Goal: Task Accomplishment & Management: Complete application form

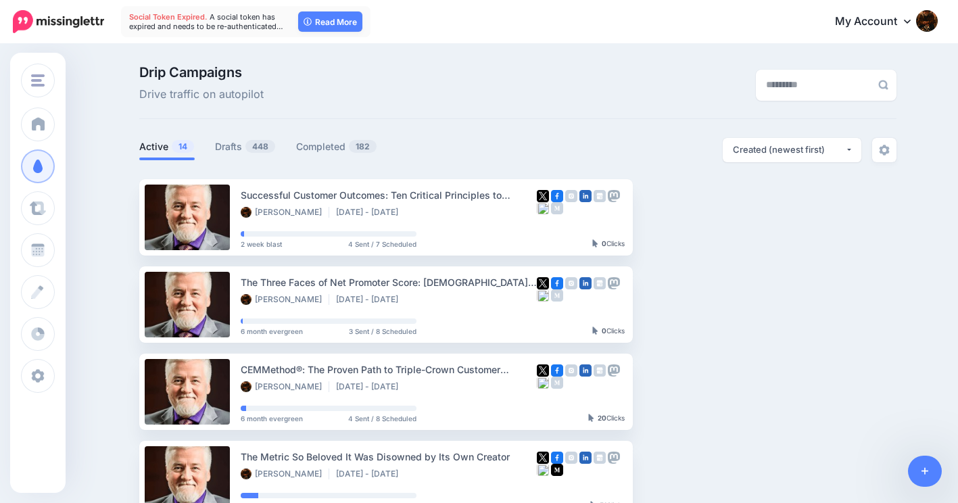
type input "**********"
drag, startPoint x: 0, startPoint y: 0, endPoint x: 230, endPoint y: 147, distance: 273.2
click at [230, 147] on link "Drafts 448" at bounding box center [245, 147] width 61 height 16
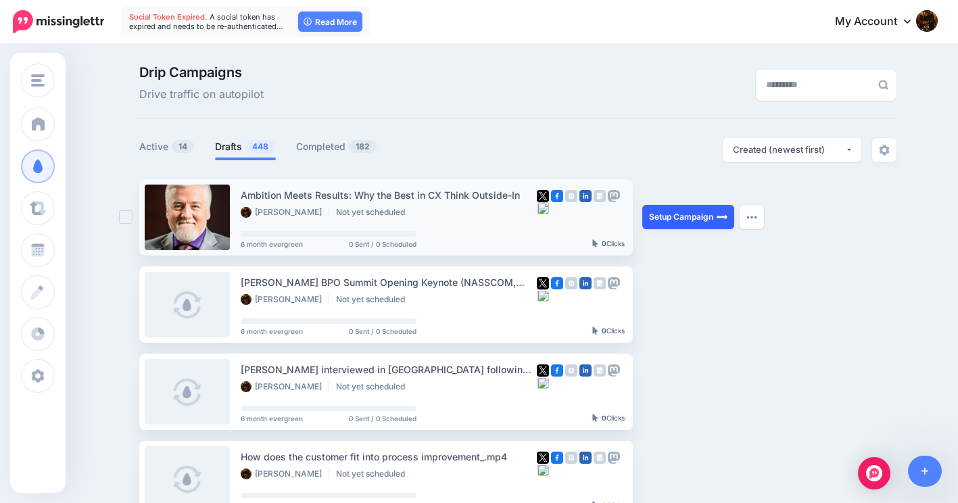
click at [694, 214] on link "Setup Campaign" at bounding box center [688, 217] width 92 height 24
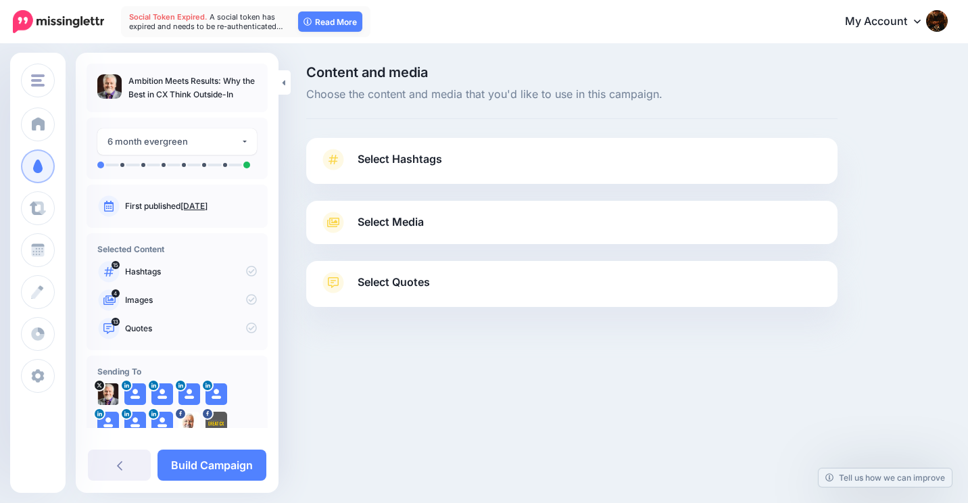
type input "**********"
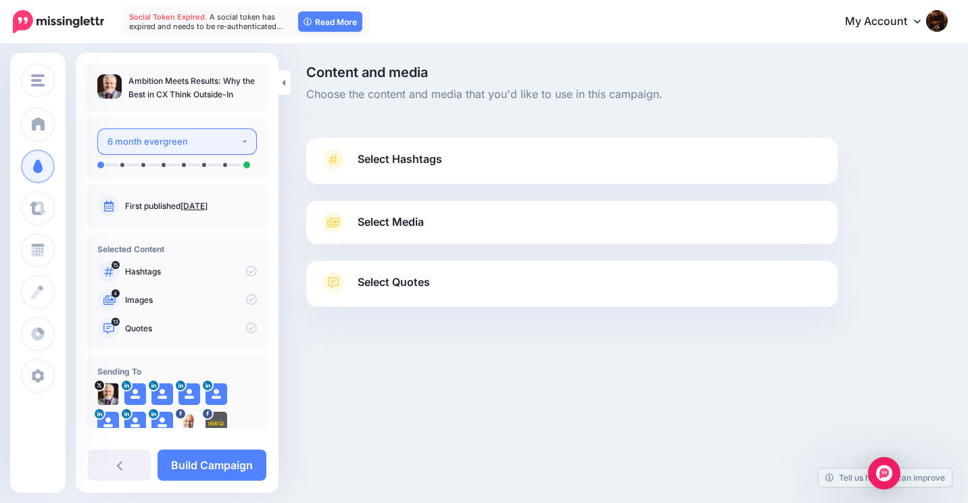
click at [239, 141] on button "6 month evergreen" at bounding box center [177, 141] width 160 height 26
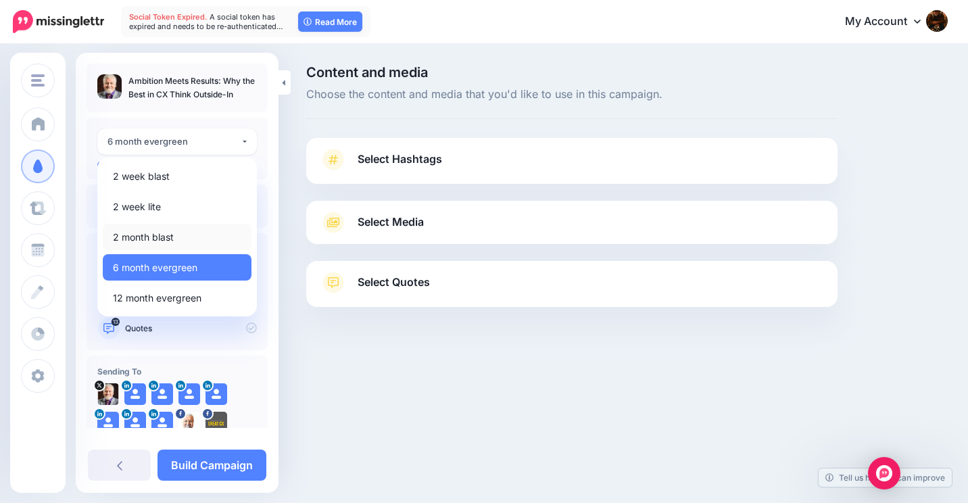
click at [187, 238] on link "2 month blast" at bounding box center [177, 237] width 149 height 26
select select "*****"
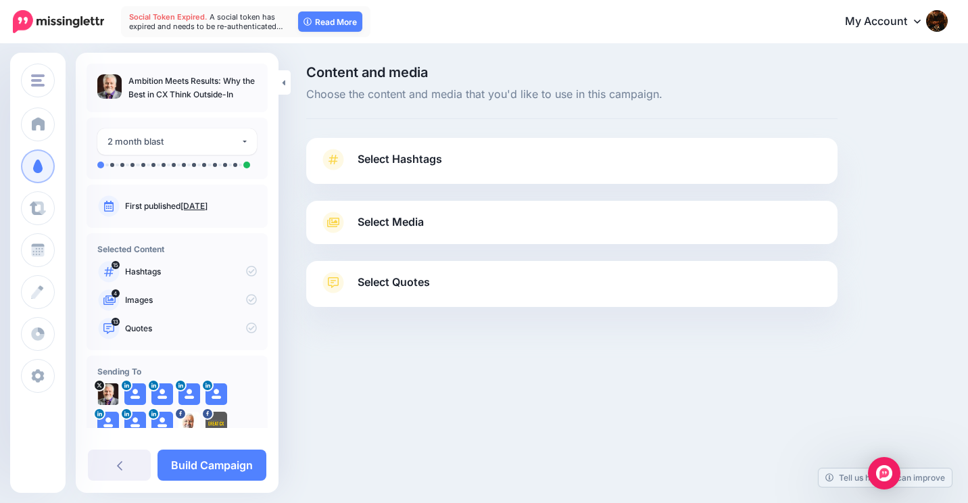
click at [372, 155] on span "Select Hashtags" at bounding box center [400, 159] width 84 height 18
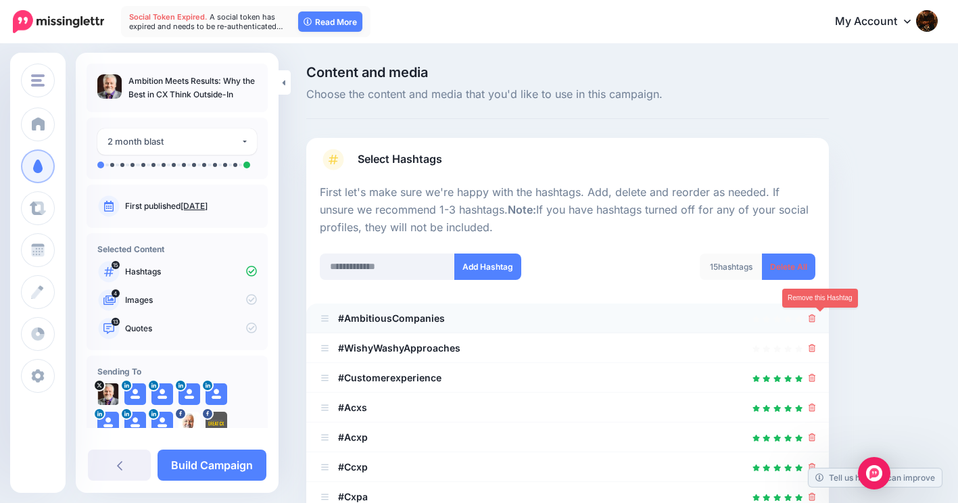
click at [816, 317] on icon at bounding box center [811, 318] width 7 height 8
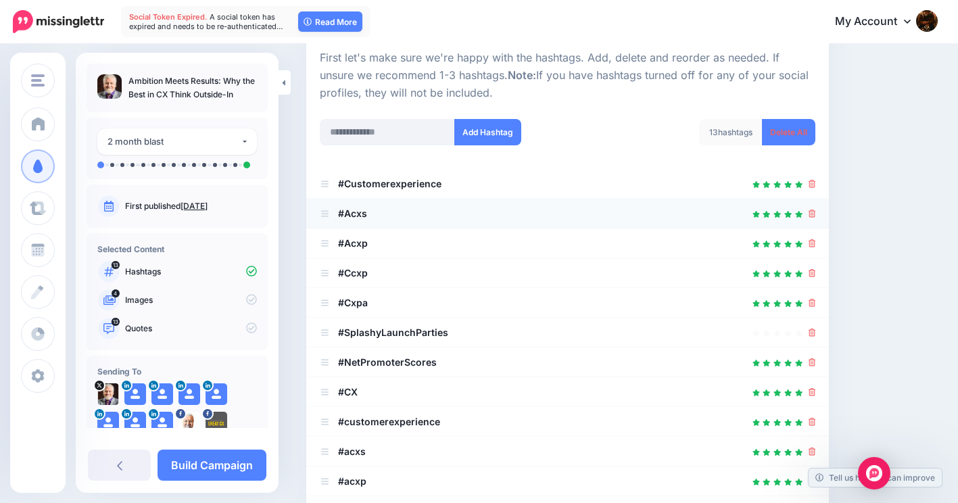
scroll to position [135, 0]
click at [816, 333] on icon at bounding box center [811, 332] width 7 height 8
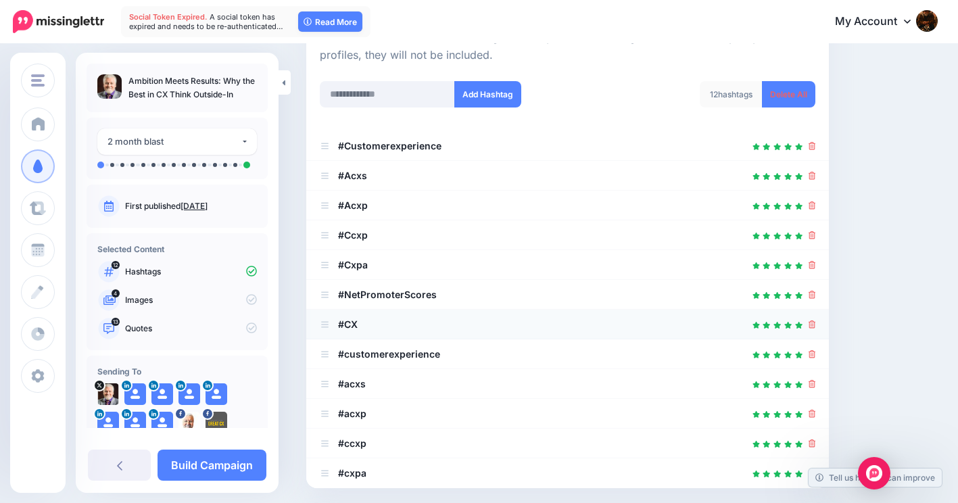
scroll to position [68, 0]
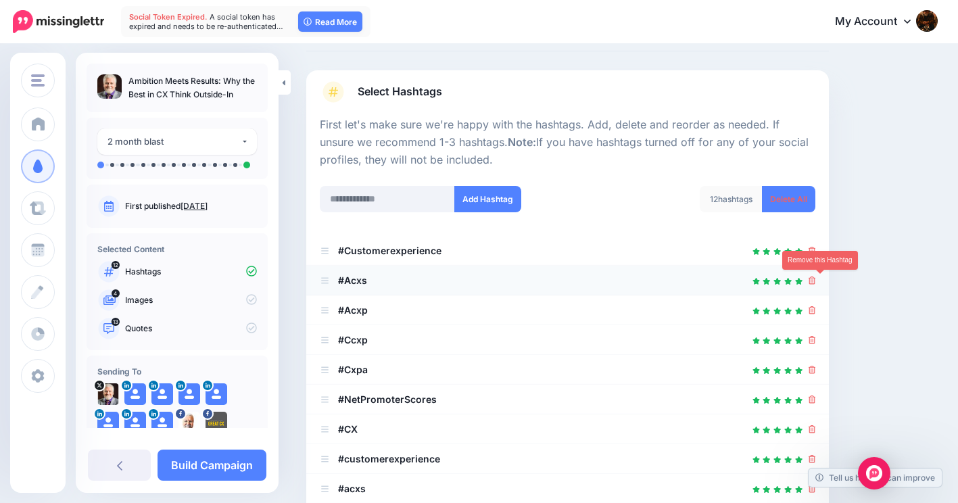
click at [816, 283] on icon at bounding box center [811, 280] width 7 height 8
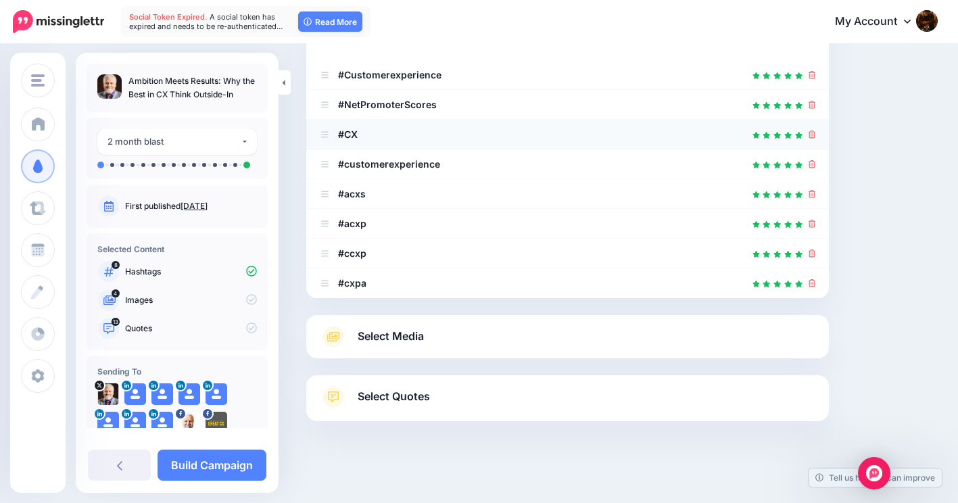
scroll to position [268, 0]
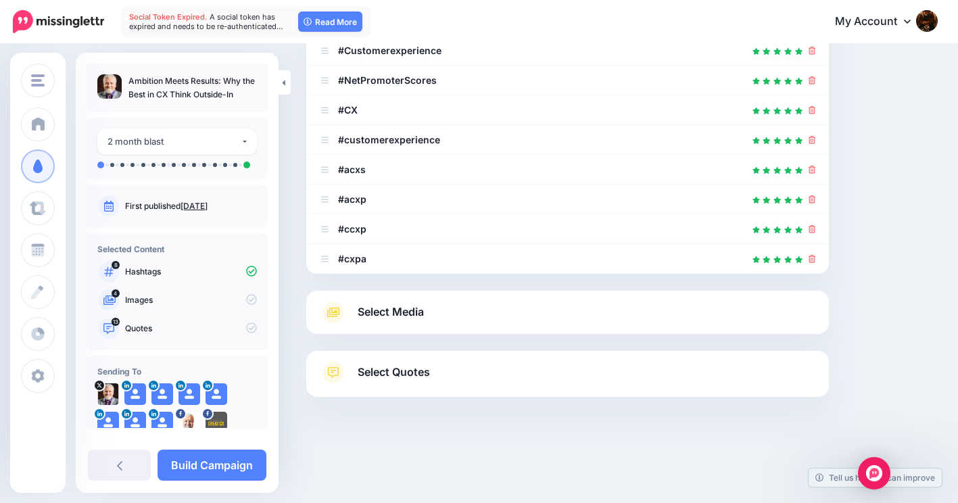
click at [398, 310] on span "Select Media" at bounding box center [391, 312] width 66 height 18
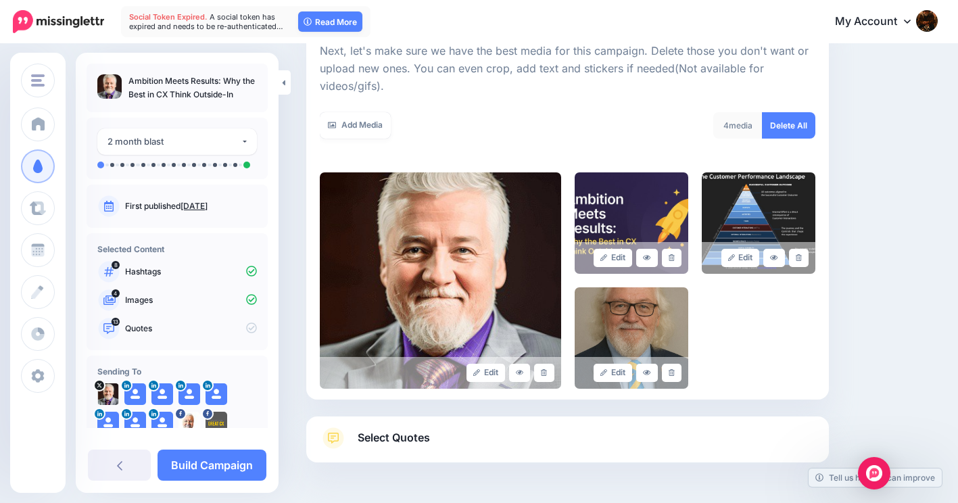
scroll to position [185, 0]
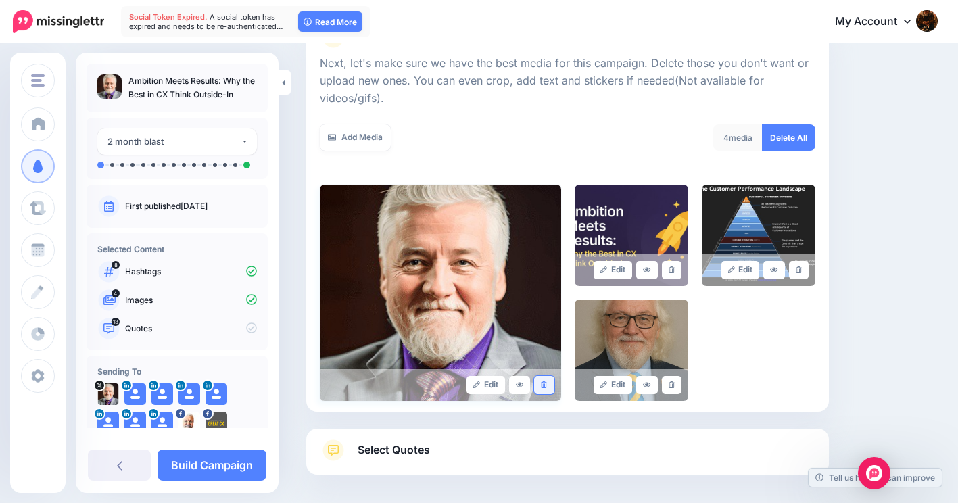
click at [552, 387] on link at bounding box center [544, 385] width 20 height 18
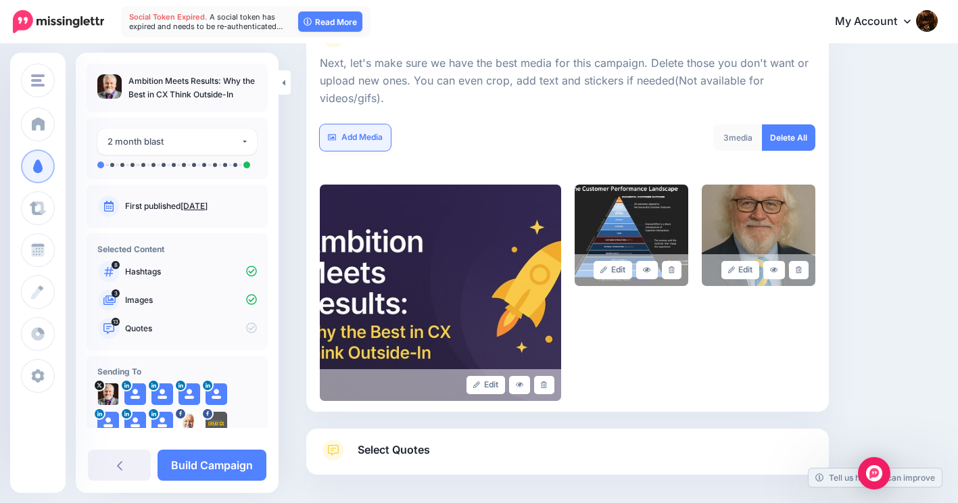
click at [354, 138] on link "Add Media" at bounding box center [355, 137] width 71 height 26
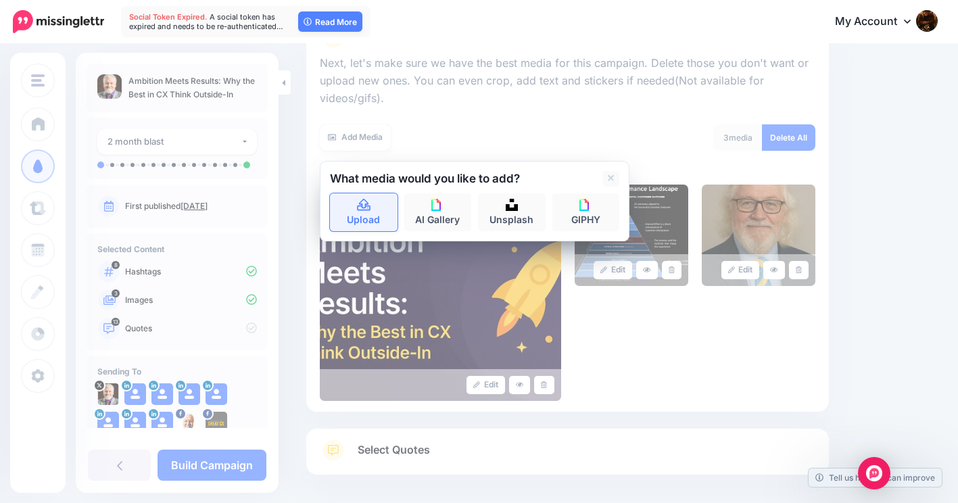
click at [361, 204] on icon at bounding box center [364, 205] width 14 height 12
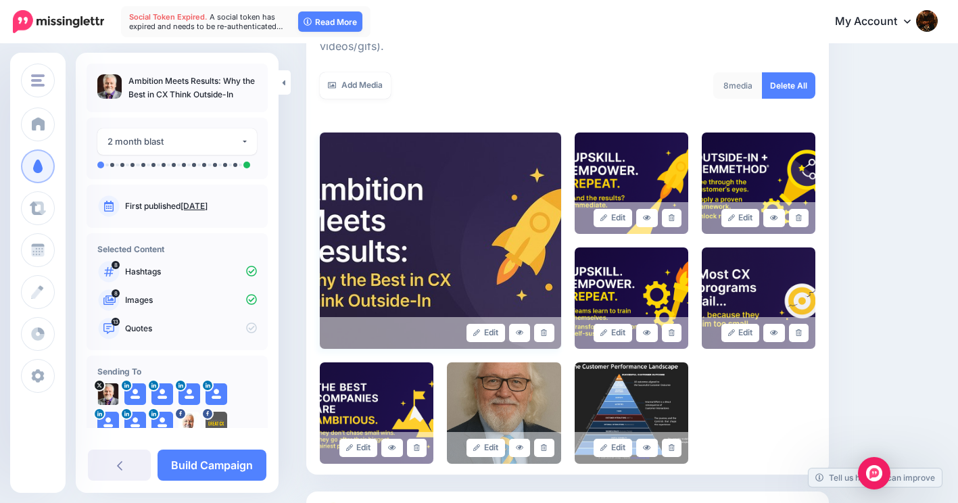
scroll to position [234, 0]
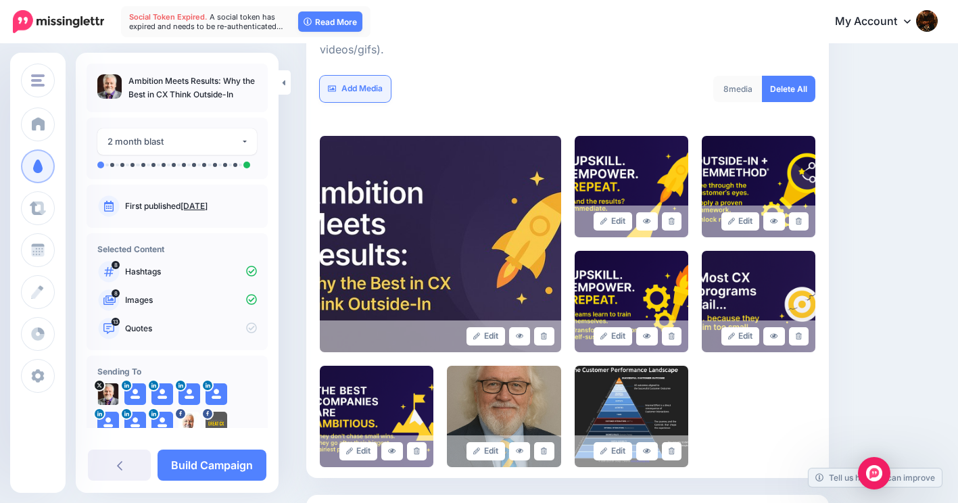
click at [371, 84] on link "Add Media" at bounding box center [355, 89] width 71 height 26
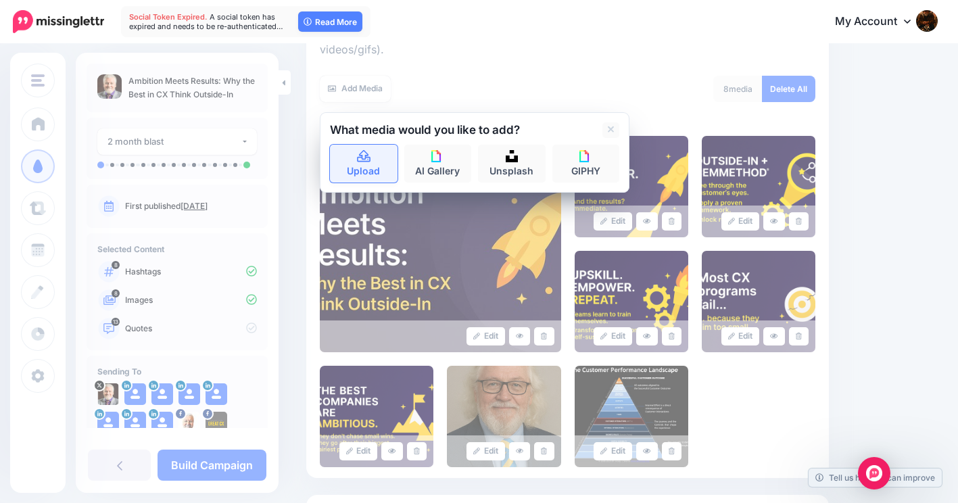
click at [365, 155] on icon at bounding box center [364, 156] width 14 height 12
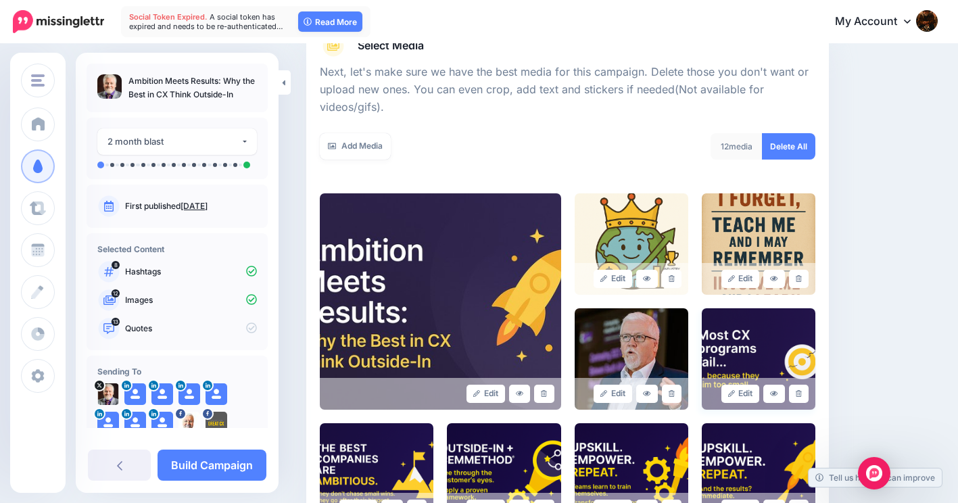
scroll to position [166, 0]
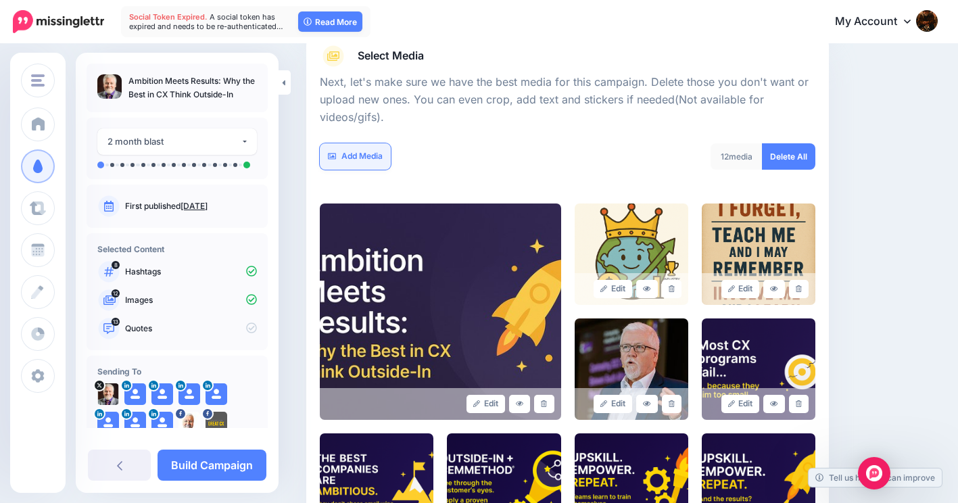
click at [365, 152] on link "Add Media" at bounding box center [355, 156] width 71 height 26
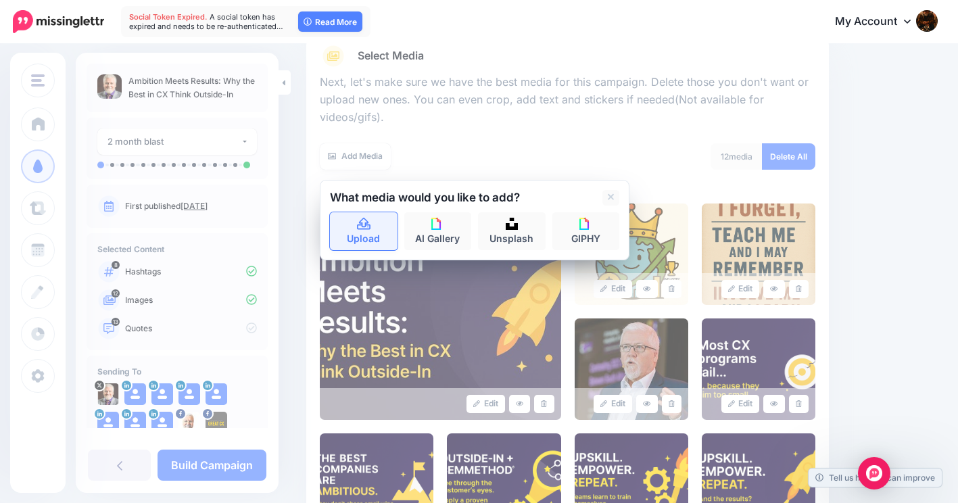
click at [360, 230] on icon at bounding box center [364, 224] width 16 height 12
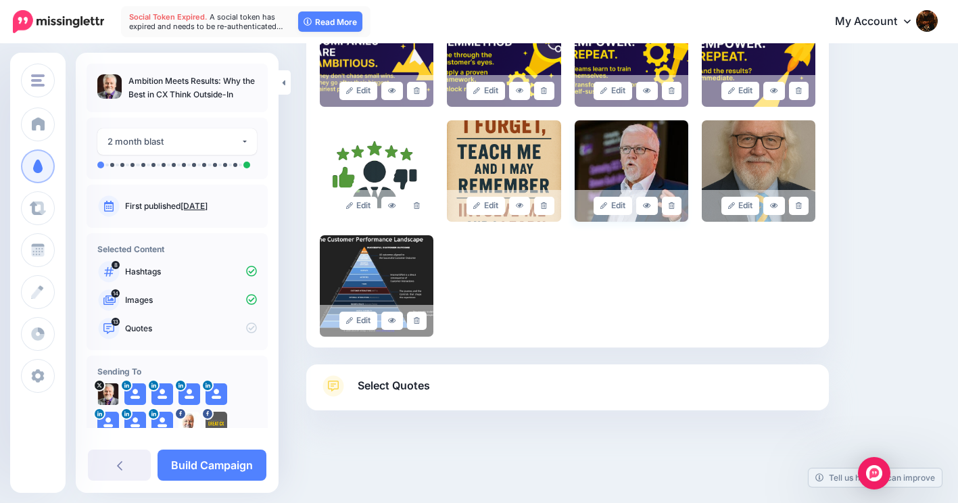
scroll to position [608, 0]
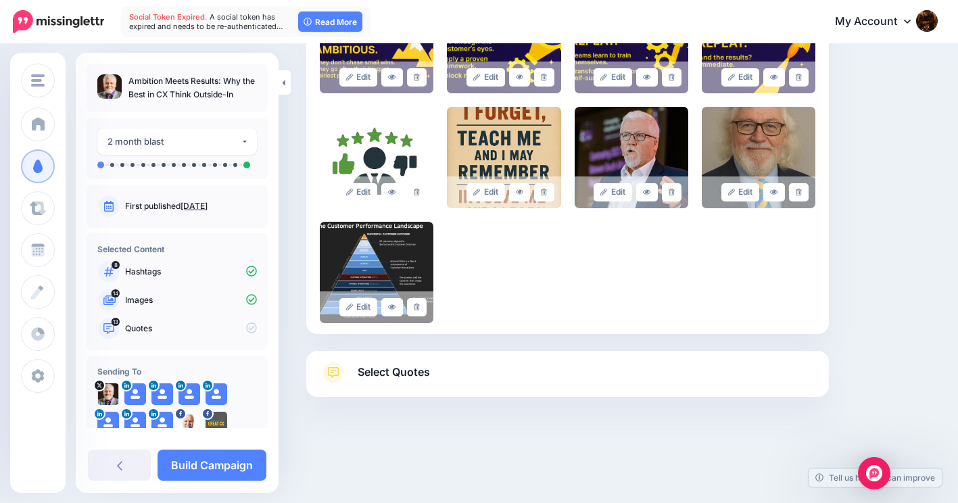
click at [383, 372] on span "Select Quotes" at bounding box center [394, 372] width 72 height 18
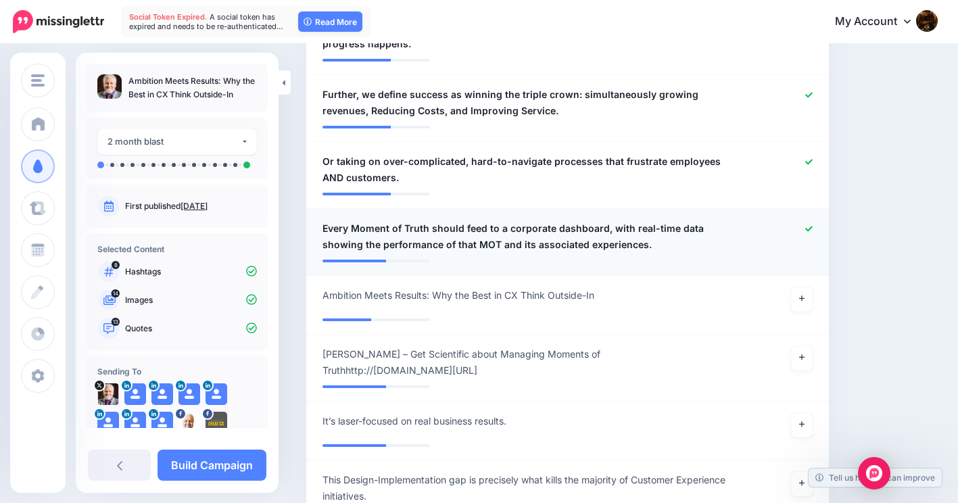
scroll to position [1148, 0]
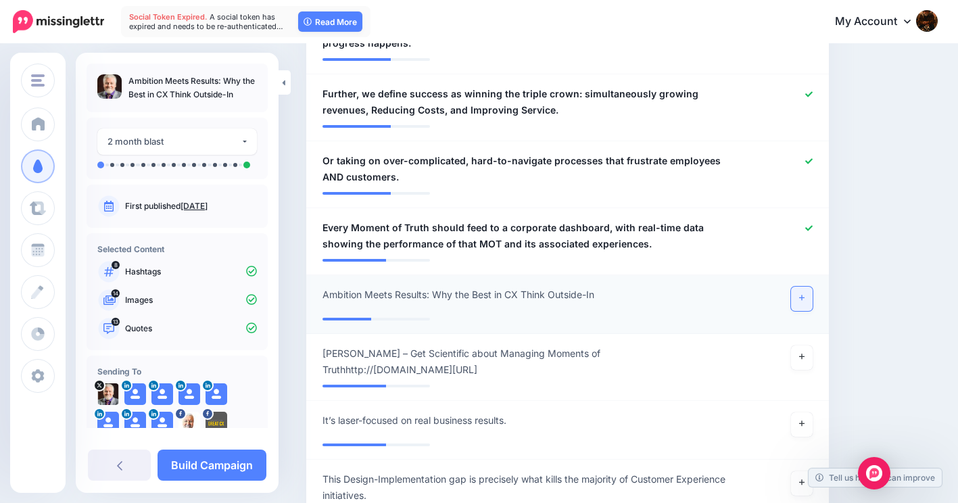
click at [812, 287] on link at bounding box center [802, 299] width 22 height 24
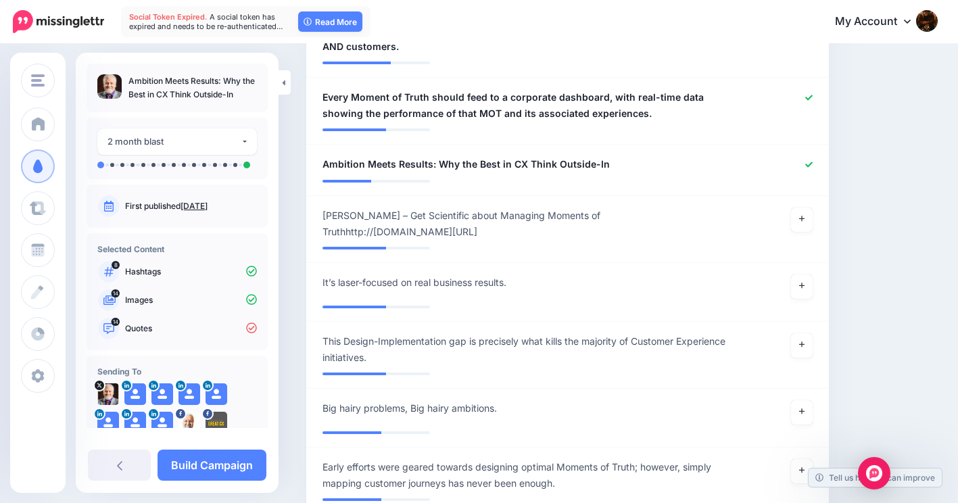
scroll to position [1351, 0]
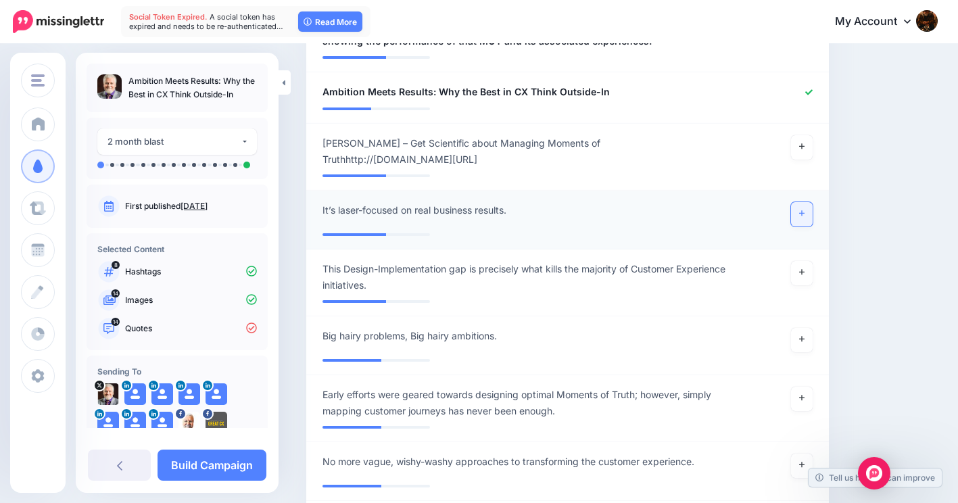
click at [804, 210] on icon at bounding box center [801, 213] width 5 height 7
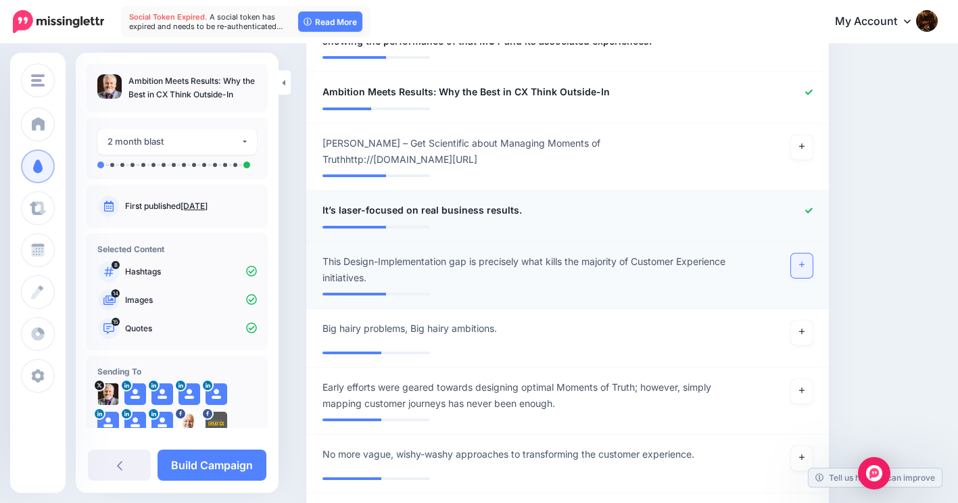
click at [804, 262] on icon at bounding box center [801, 264] width 5 height 5
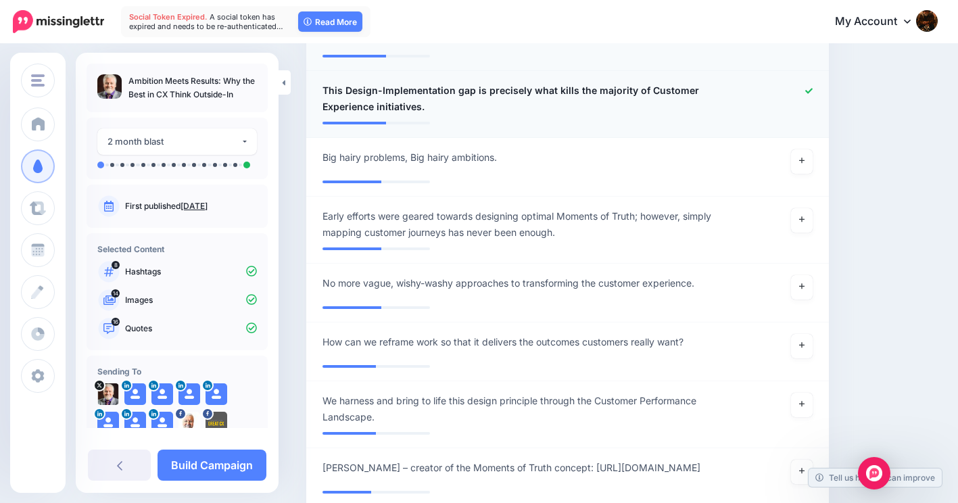
scroll to position [1554, 0]
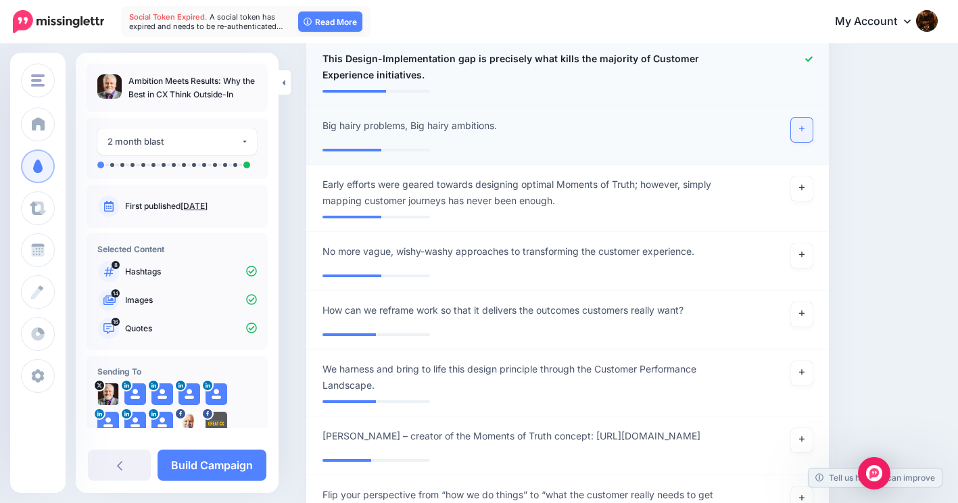
click at [804, 125] on icon at bounding box center [801, 128] width 5 height 7
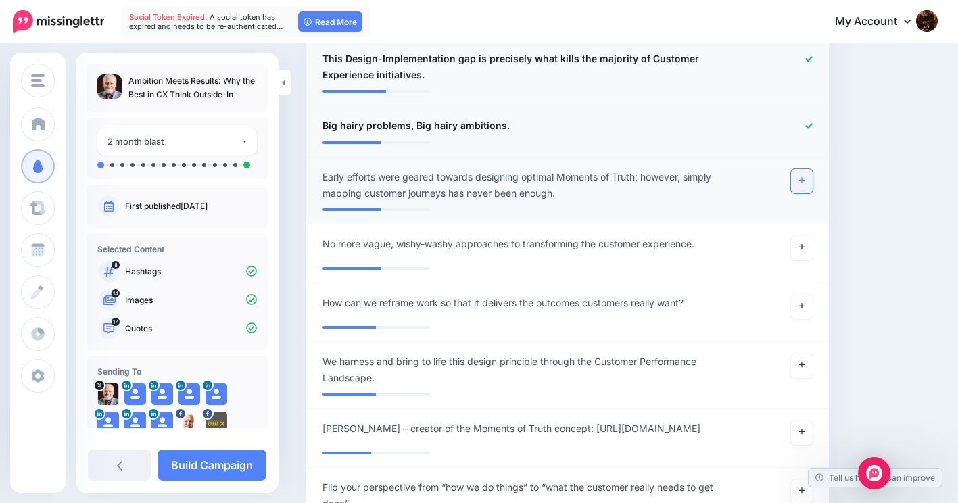
click at [804, 176] on icon at bounding box center [801, 179] width 5 height 7
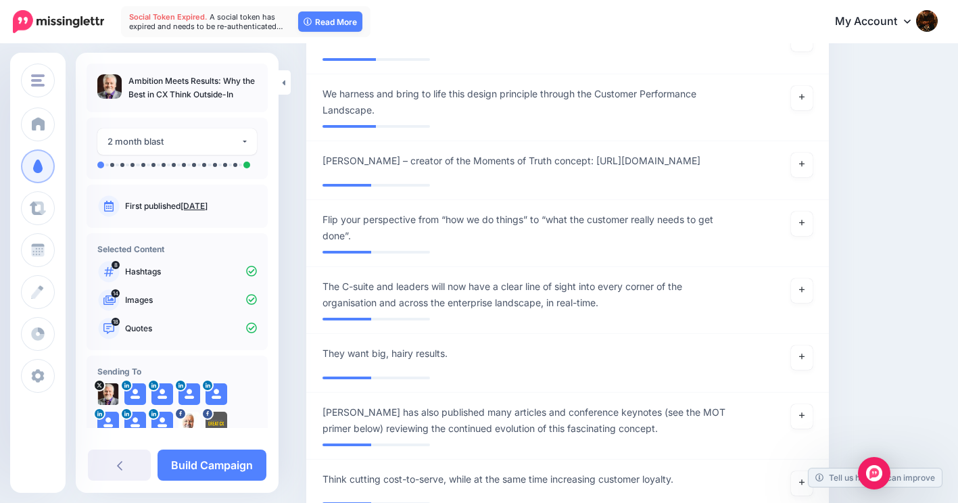
scroll to position [1824, 0]
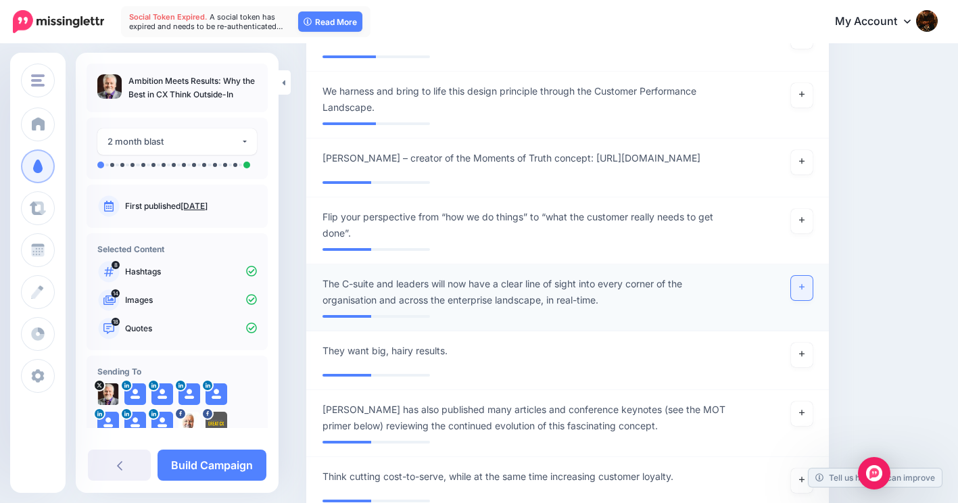
click at [804, 285] on icon at bounding box center [801, 287] width 5 height 5
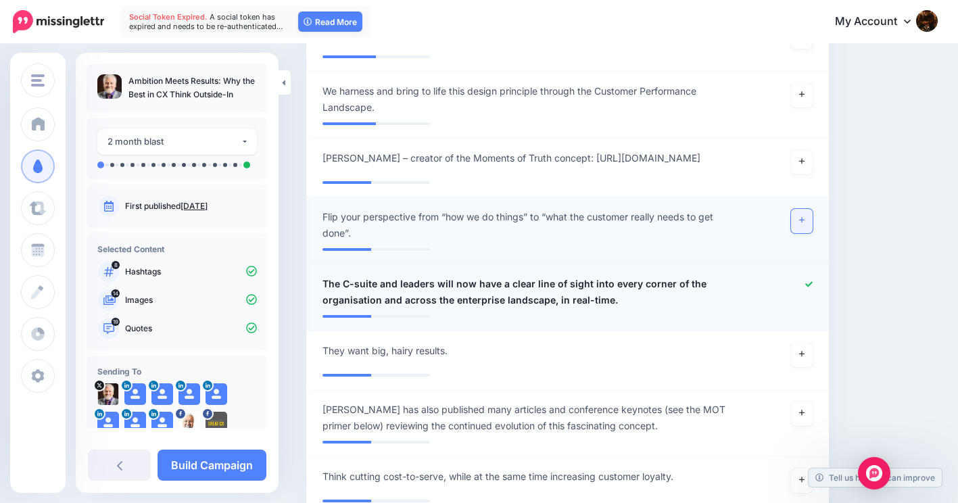
click at [812, 209] on link at bounding box center [802, 221] width 22 height 24
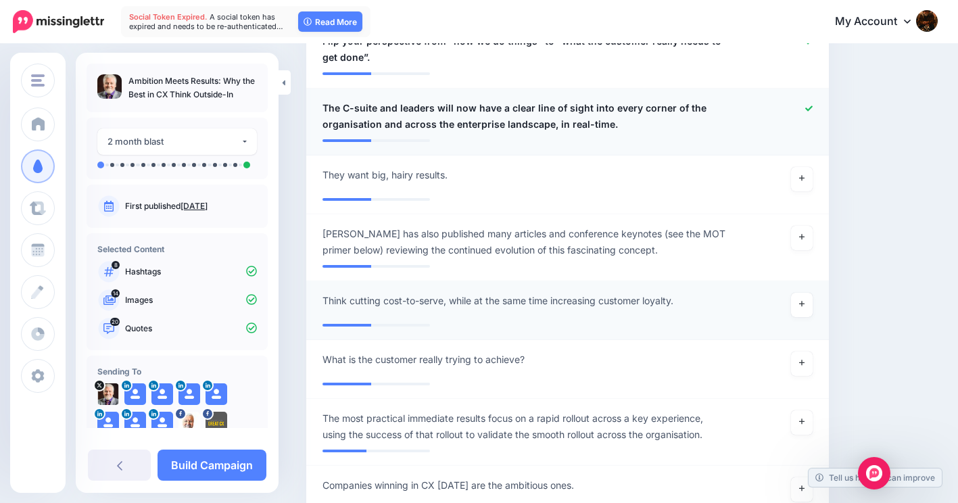
scroll to position [2027, 0]
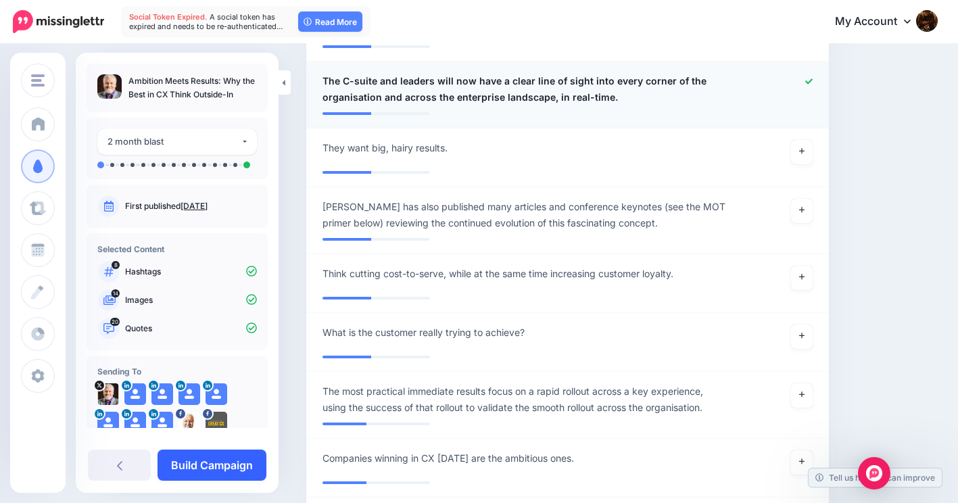
click at [207, 464] on link "Build Campaign" at bounding box center [211, 465] width 109 height 31
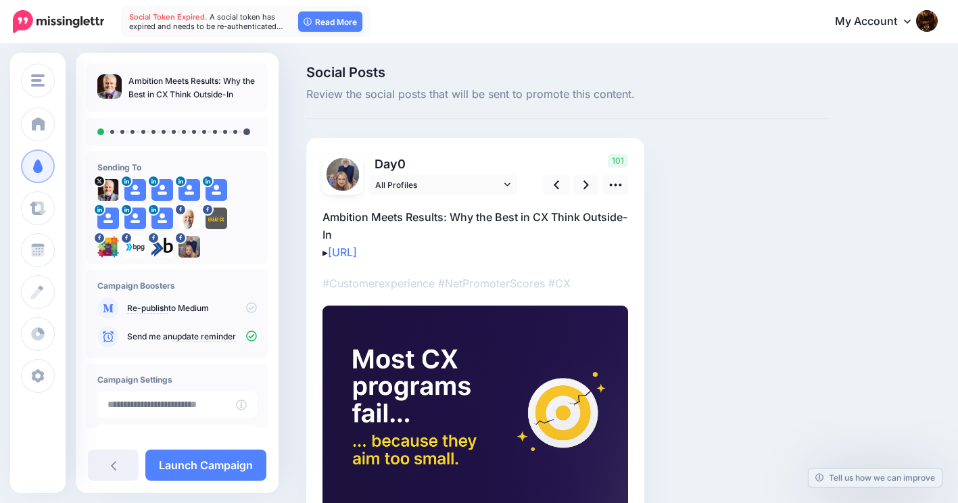
scroll to position [68, 0]
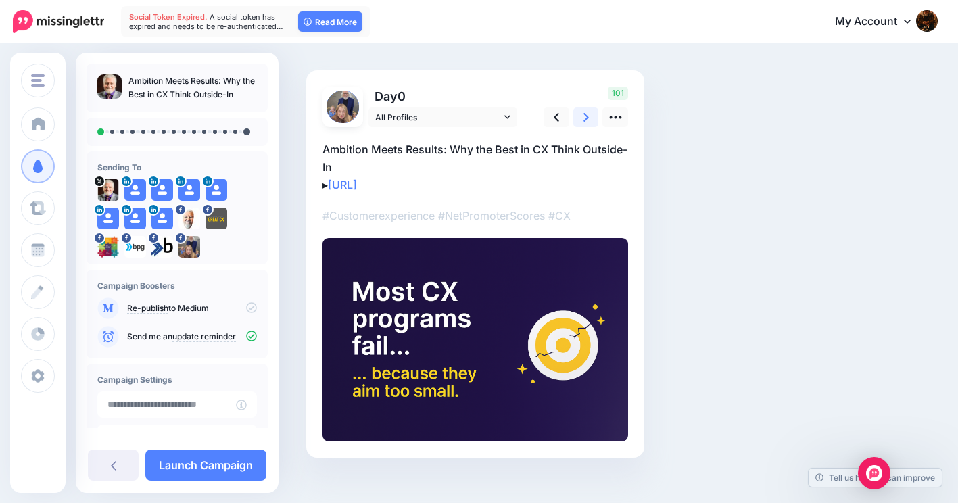
click at [587, 116] on icon at bounding box center [585, 117] width 5 height 9
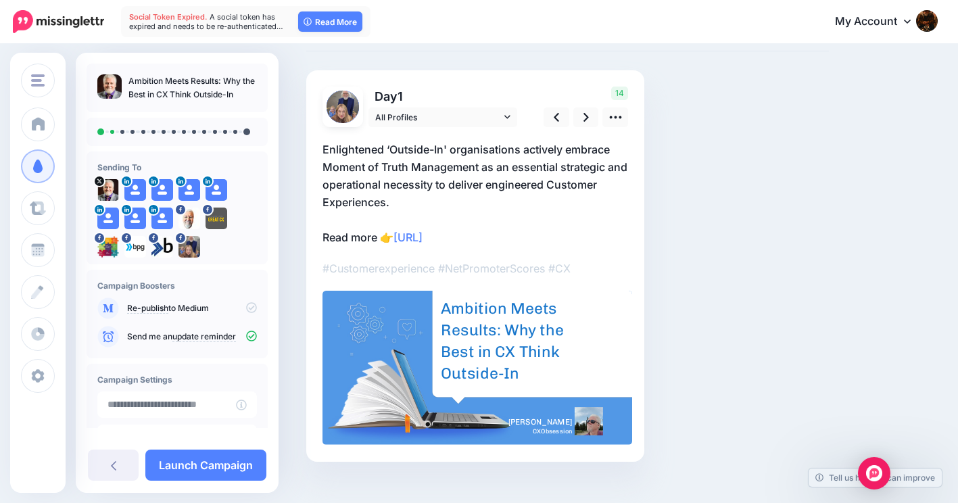
click at [343, 102] on img at bounding box center [342, 107] width 32 height 32
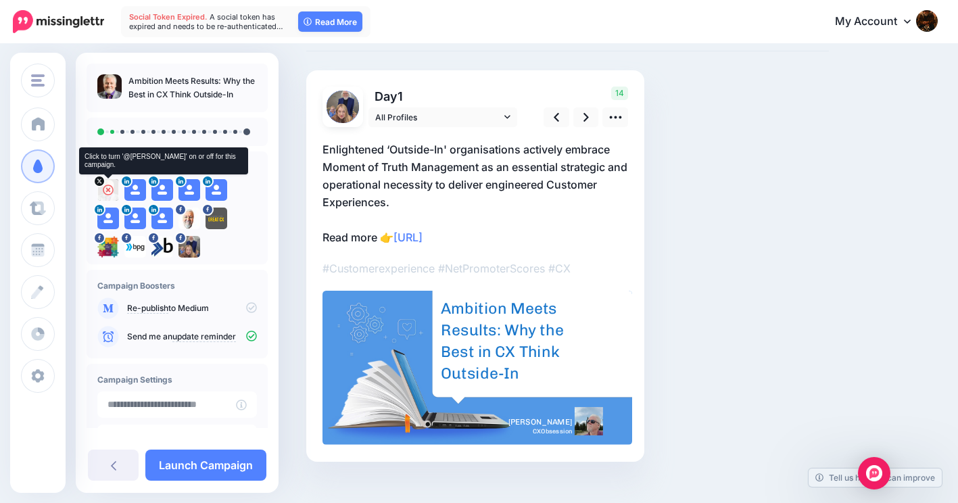
click at [109, 185] on icon at bounding box center [108, 190] width 11 height 11
click at [113, 195] on img at bounding box center [108, 190] width 22 height 22
click at [108, 189] on icon at bounding box center [108, 190] width 11 height 11
click at [101, 195] on img at bounding box center [108, 190] width 22 height 22
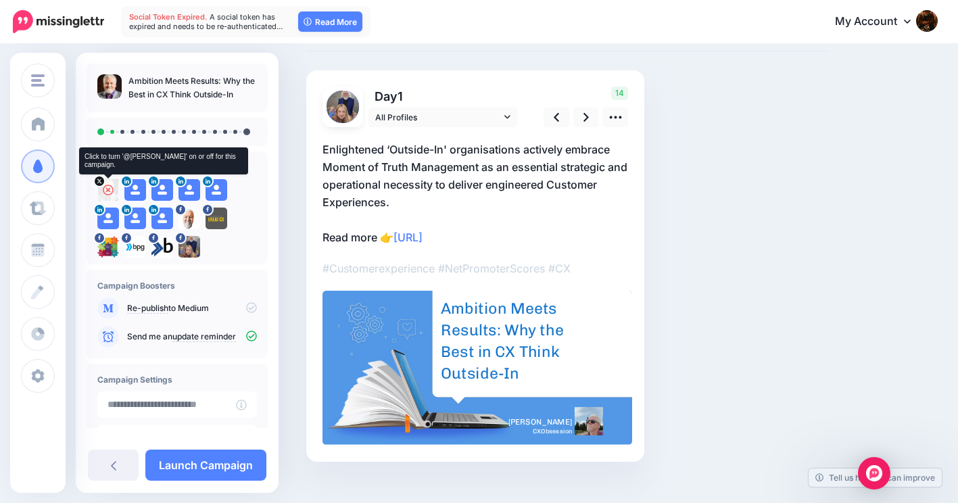
click at [112, 195] on div at bounding box center [108, 190] width 22 height 22
click at [108, 190] on img at bounding box center [108, 190] width 22 height 22
click at [108, 183] on div at bounding box center [108, 190] width 22 height 22
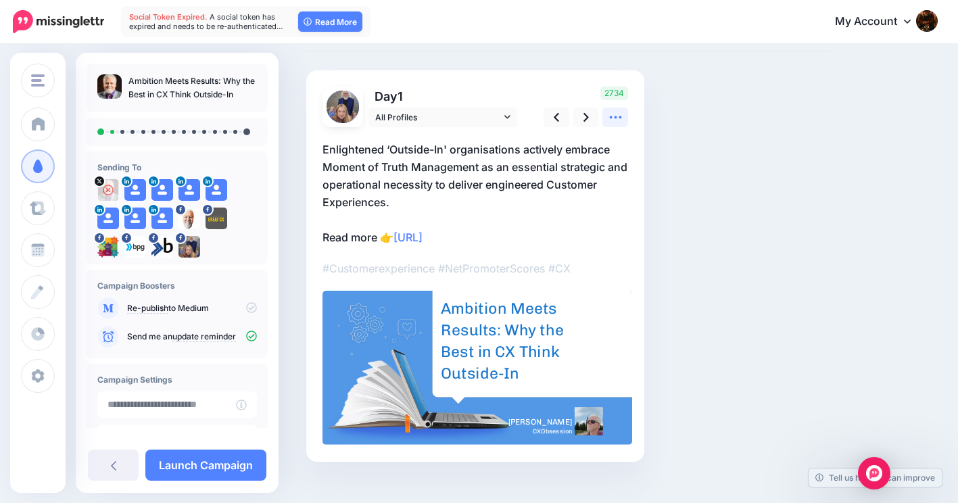
click at [622, 116] on icon at bounding box center [615, 117] width 14 height 14
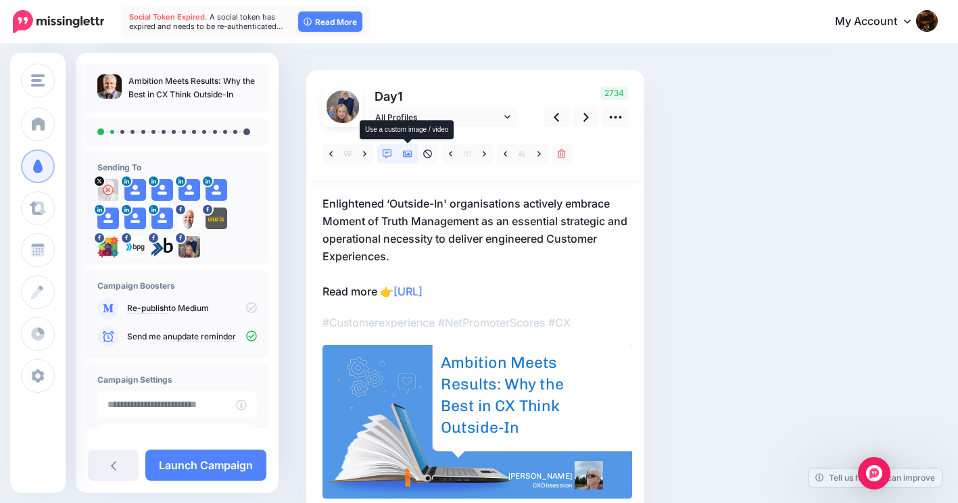
click at [406, 152] on icon at bounding box center [407, 153] width 9 height 9
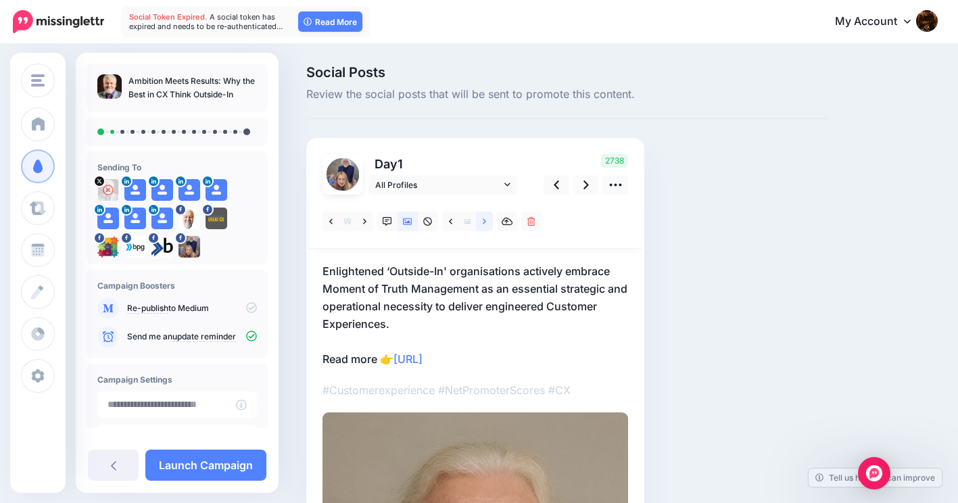
click at [485, 222] on icon at bounding box center [484, 220] width 3 height 5
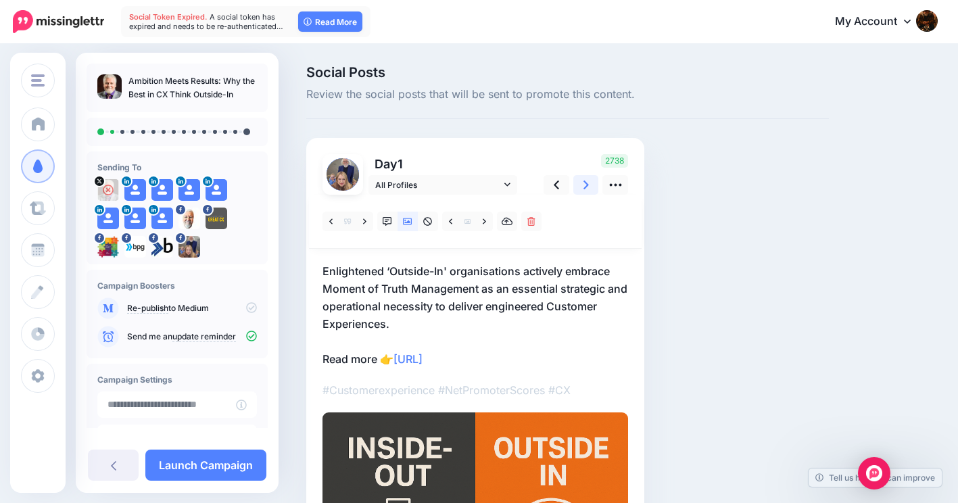
click at [588, 182] on icon at bounding box center [585, 185] width 5 height 14
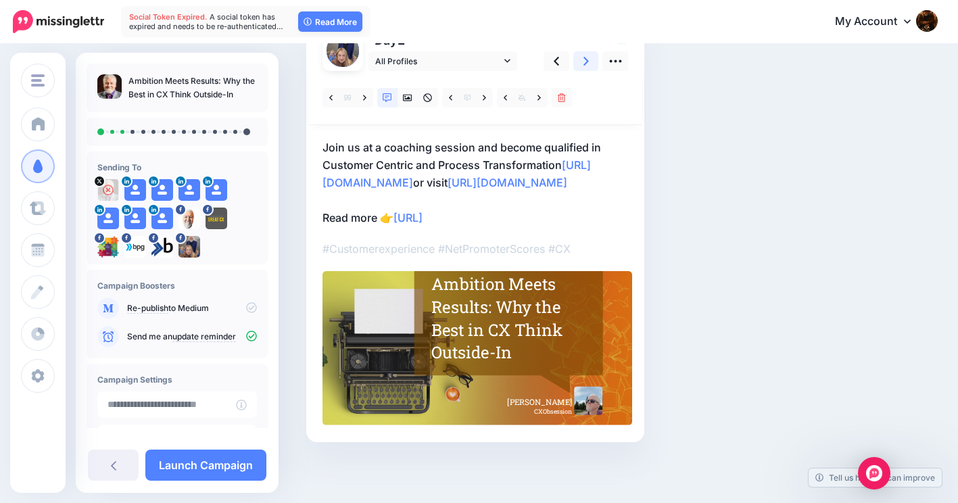
scroll to position [135, 0]
click at [411, 93] on icon at bounding box center [407, 97] width 9 height 9
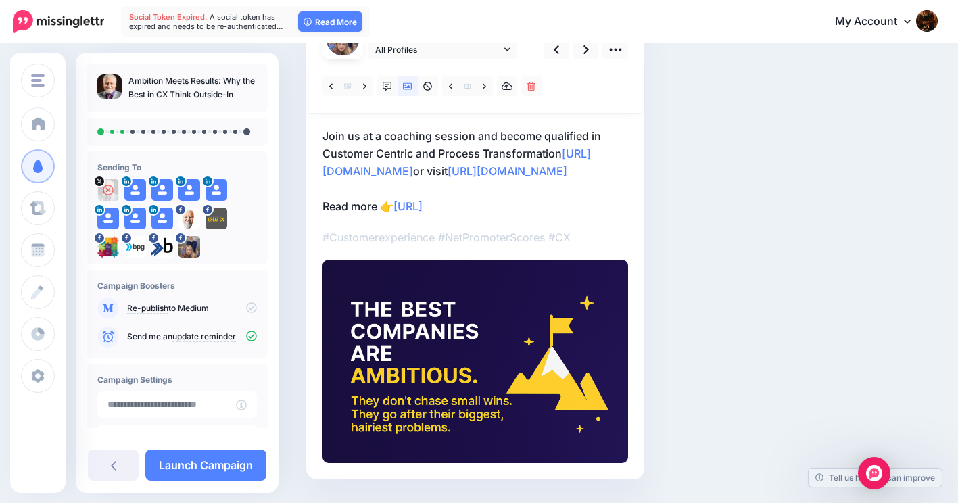
scroll to position [0, 0]
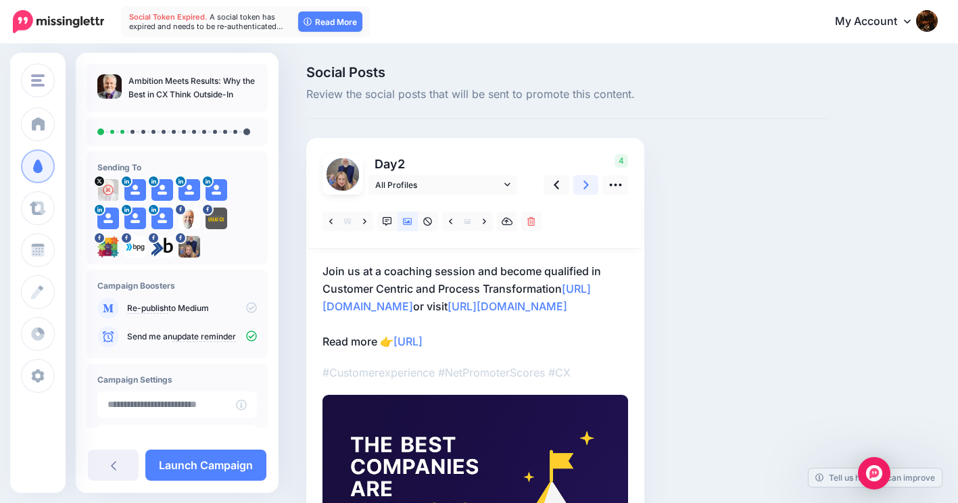
click at [589, 184] on link at bounding box center [586, 185] width 26 height 20
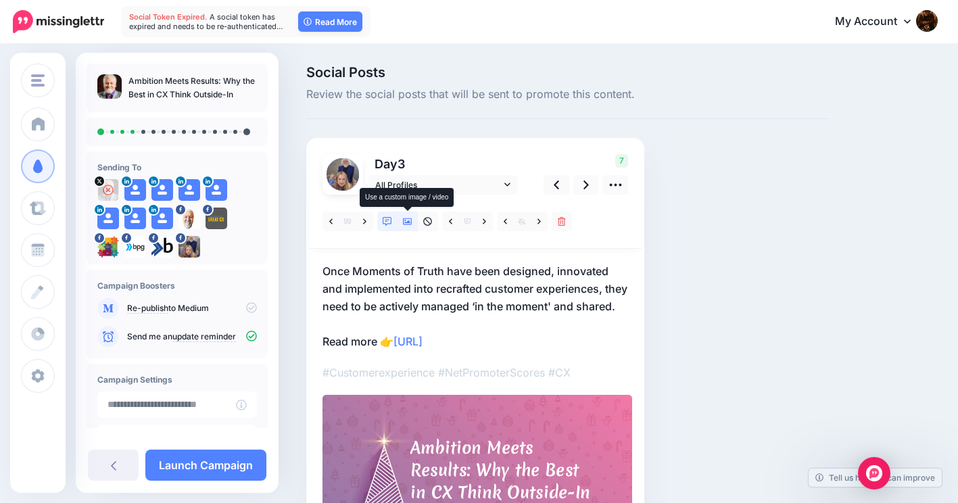
click at [406, 217] on icon at bounding box center [407, 221] width 9 height 9
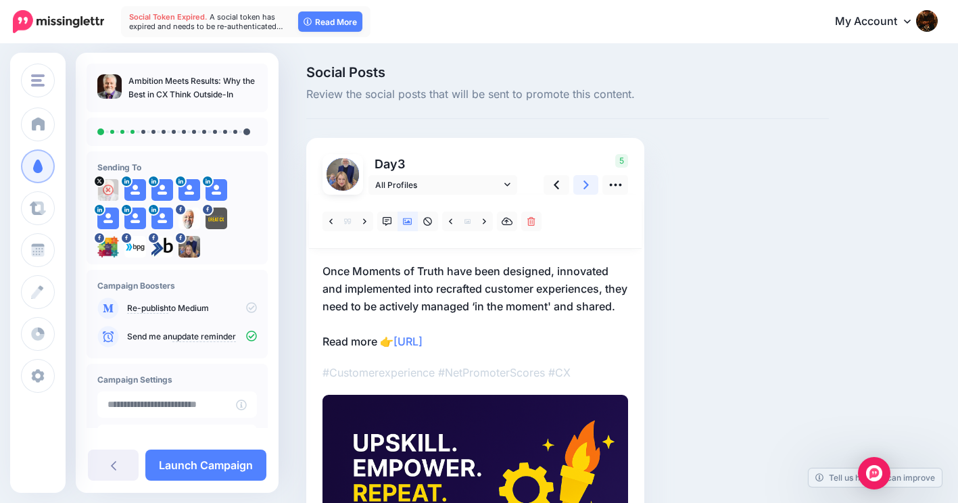
click at [587, 187] on icon at bounding box center [585, 185] width 5 height 14
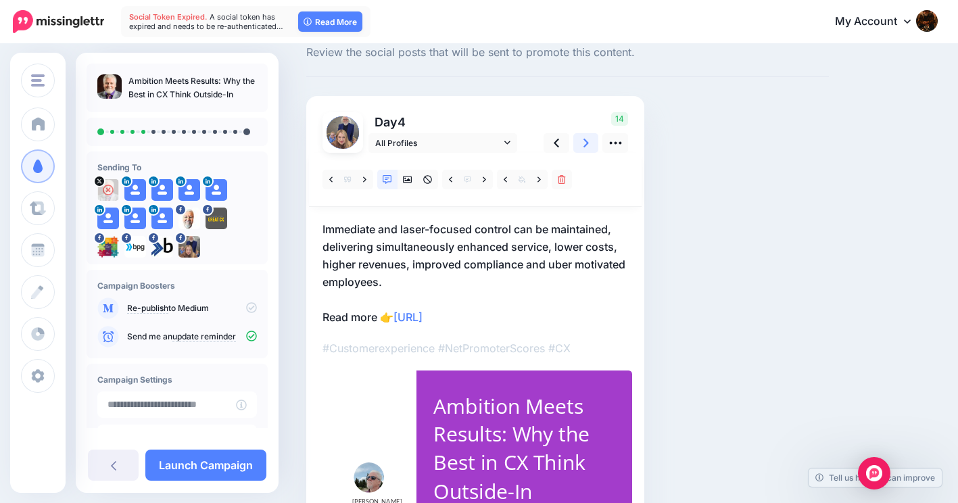
scroll to position [74, 0]
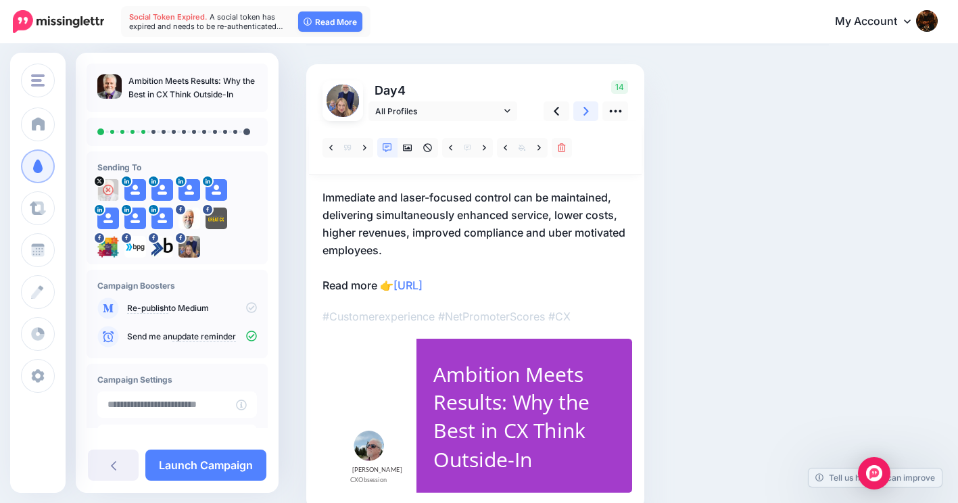
click at [584, 109] on icon at bounding box center [585, 111] width 5 height 14
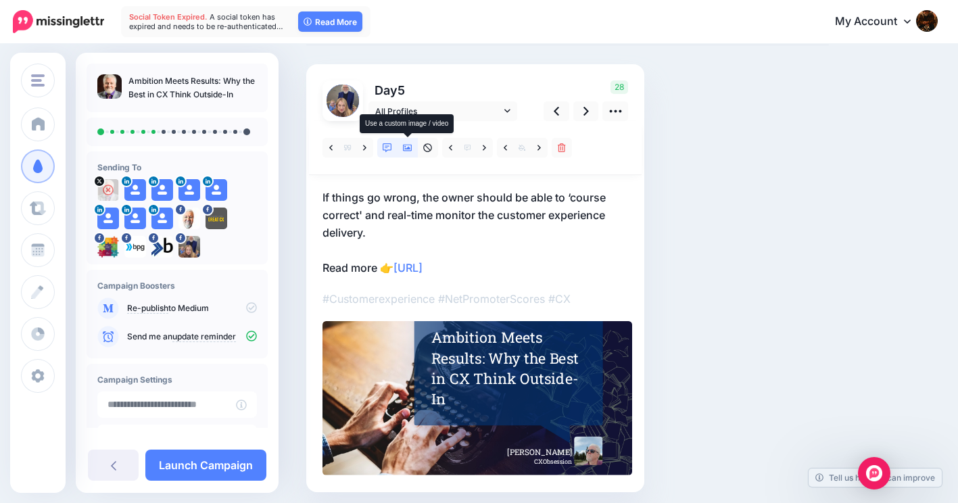
click at [412, 149] on link at bounding box center [407, 148] width 20 height 20
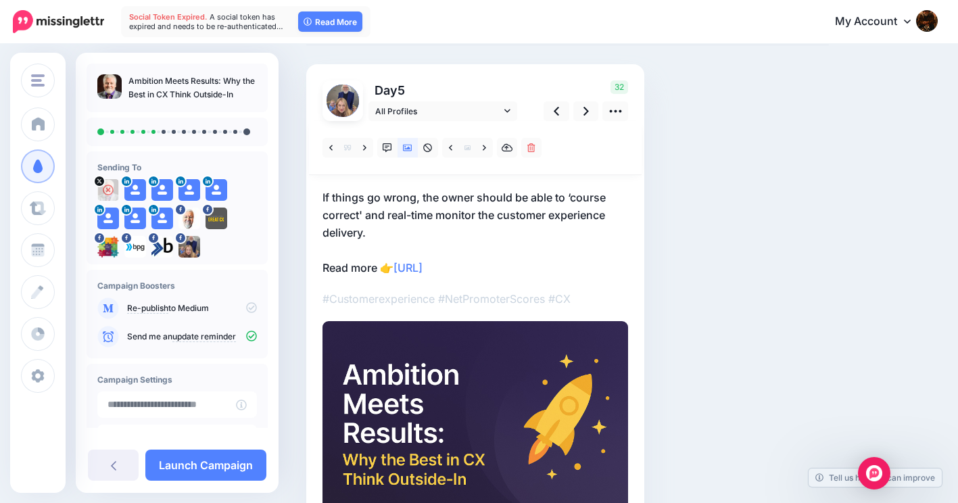
scroll to position [0, 0]
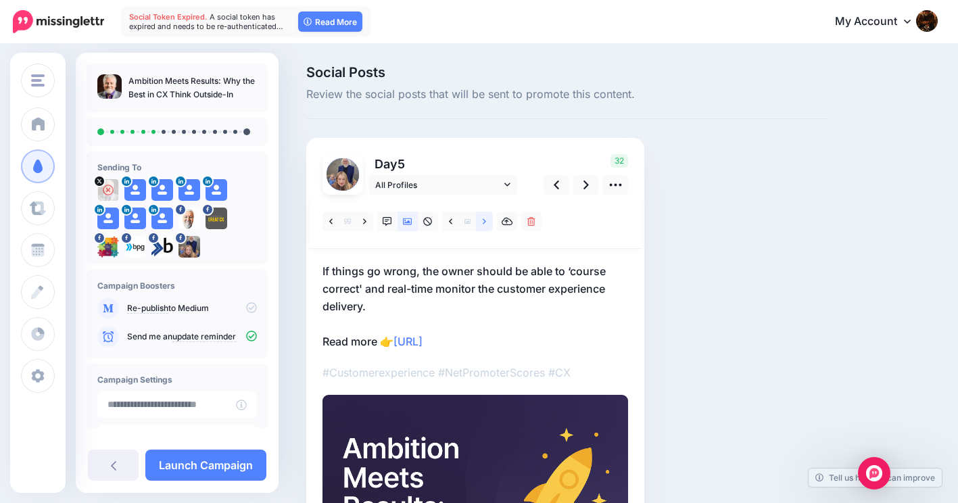
click at [484, 222] on icon at bounding box center [484, 220] width 3 height 5
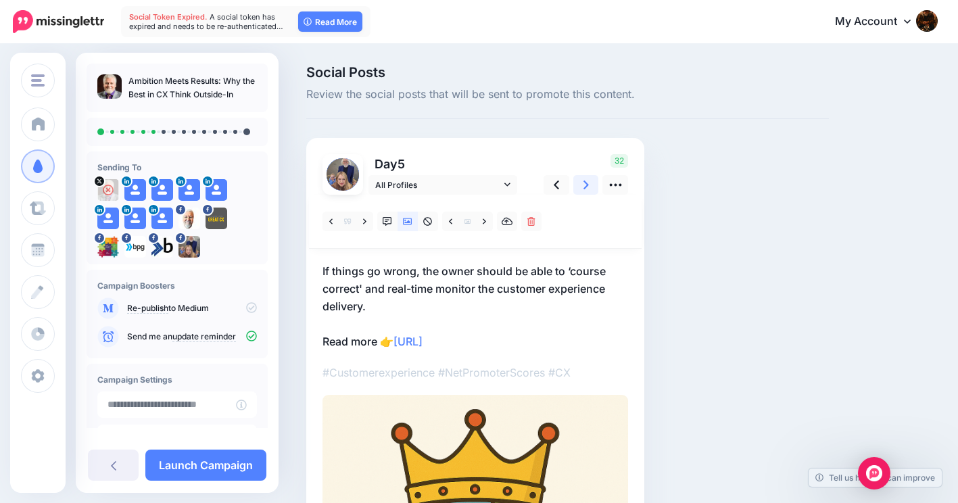
click at [585, 184] on icon at bounding box center [585, 185] width 5 height 14
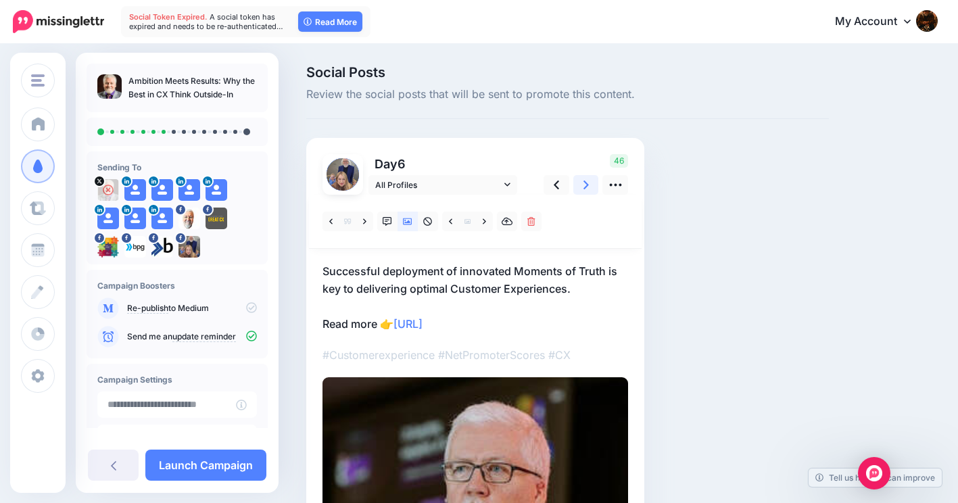
click at [586, 181] on icon at bounding box center [585, 185] width 5 height 14
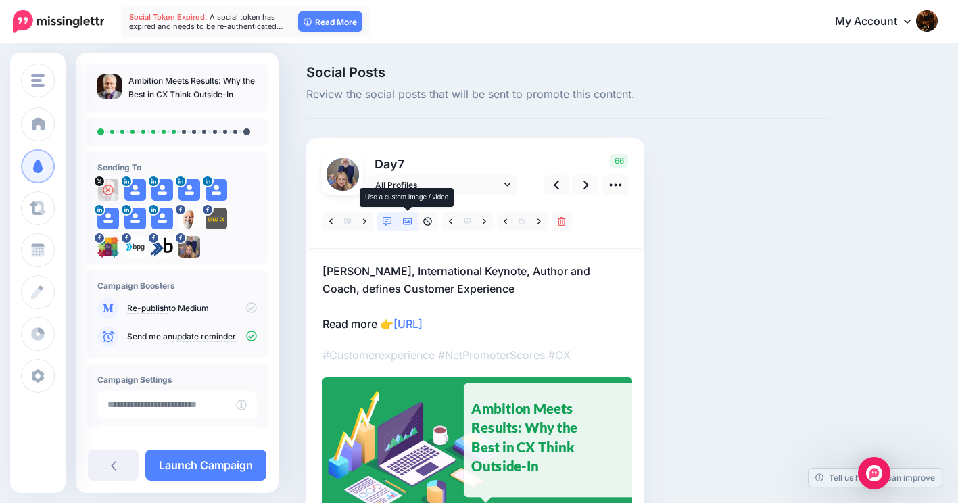
click at [408, 220] on icon at bounding box center [407, 221] width 9 height 9
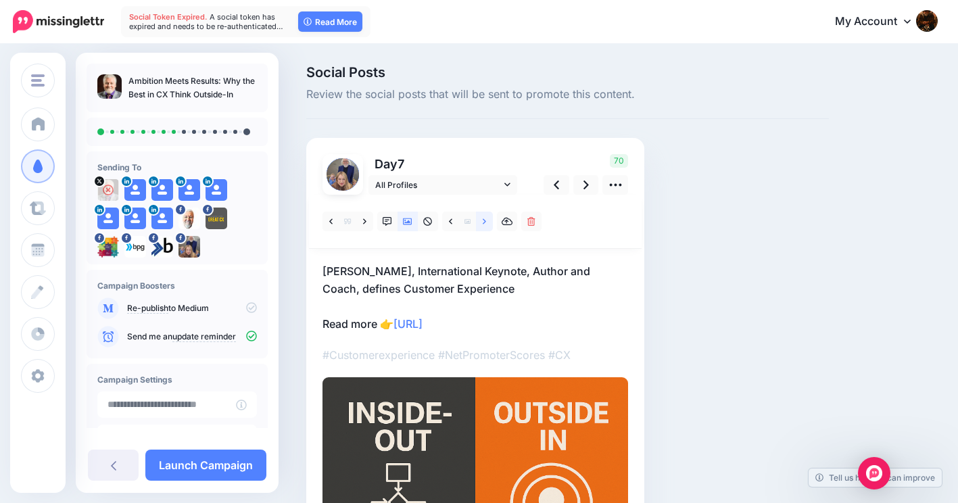
click at [487, 220] on link at bounding box center [484, 222] width 17 height 20
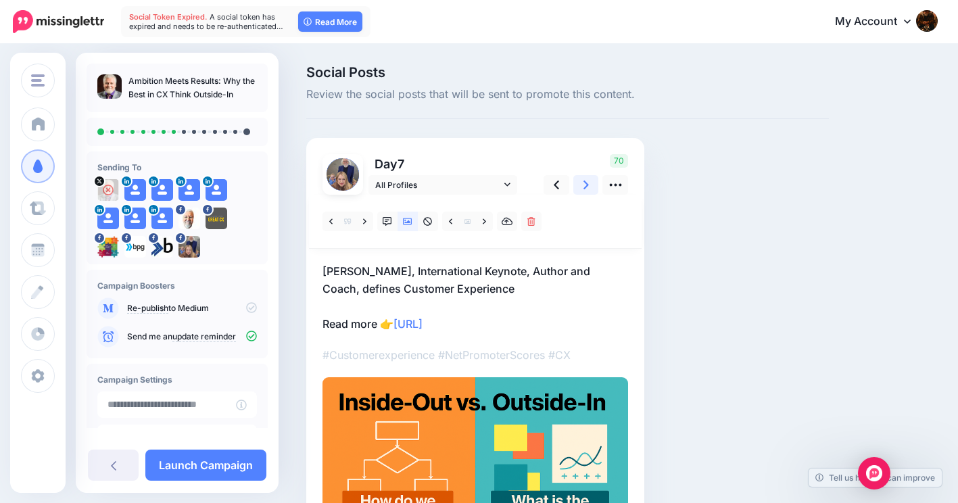
click at [585, 182] on icon at bounding box center [585, 184] width 5 height 9
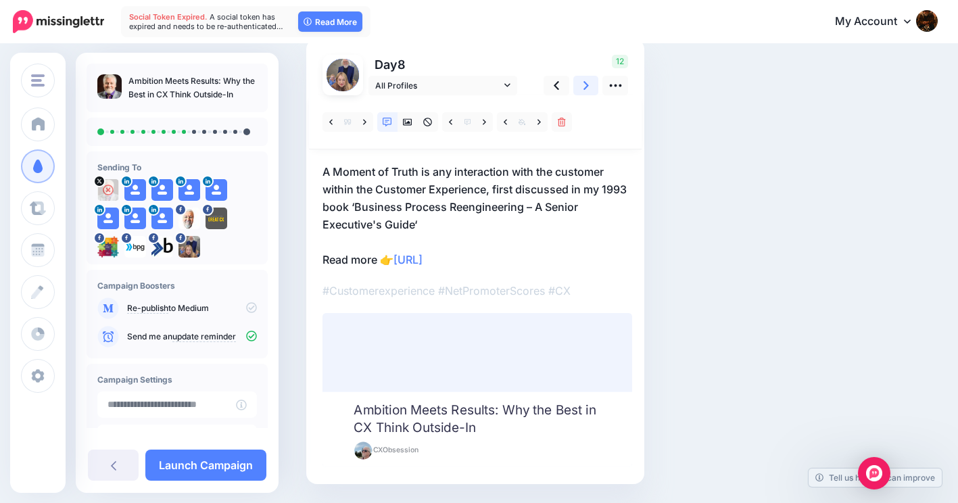
scroll to position [68, 0]
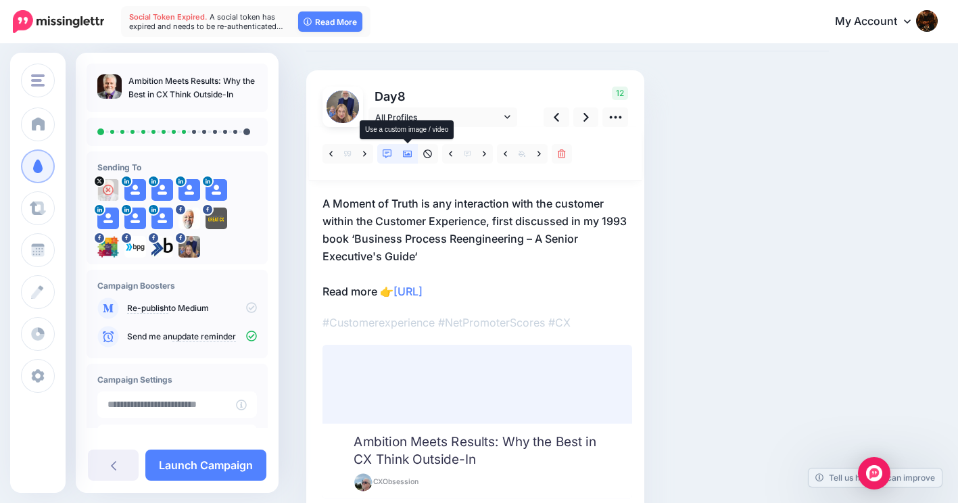
click at [407, 154] on icon at bounding box center [407, 153] width 9 height 9
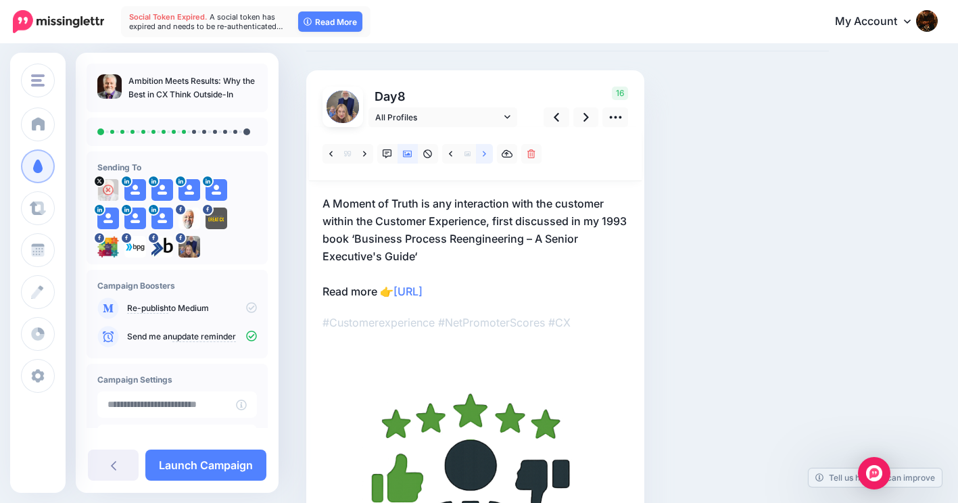
click at [485, 153] on icon at bounding box center [484, 153] width 3 height 5
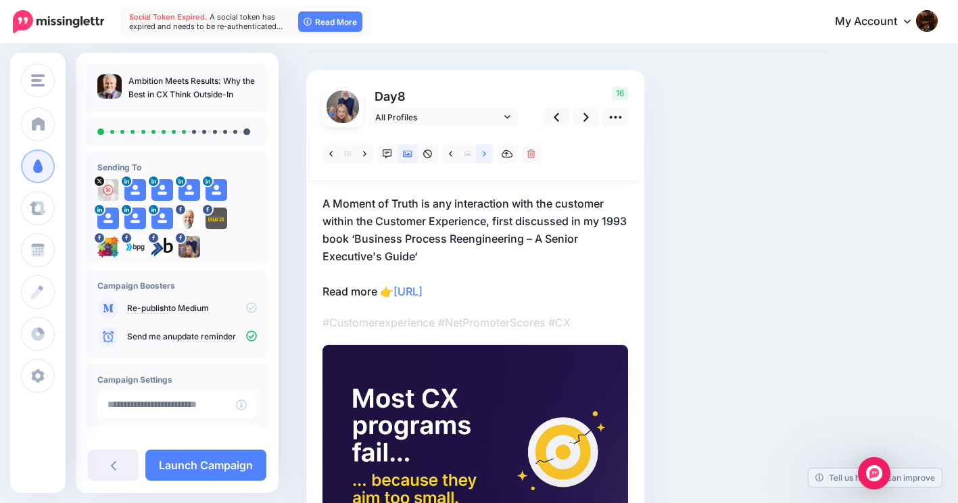
click at [486, 153] on icon at bounding box center [484, 153] width 3 height 9
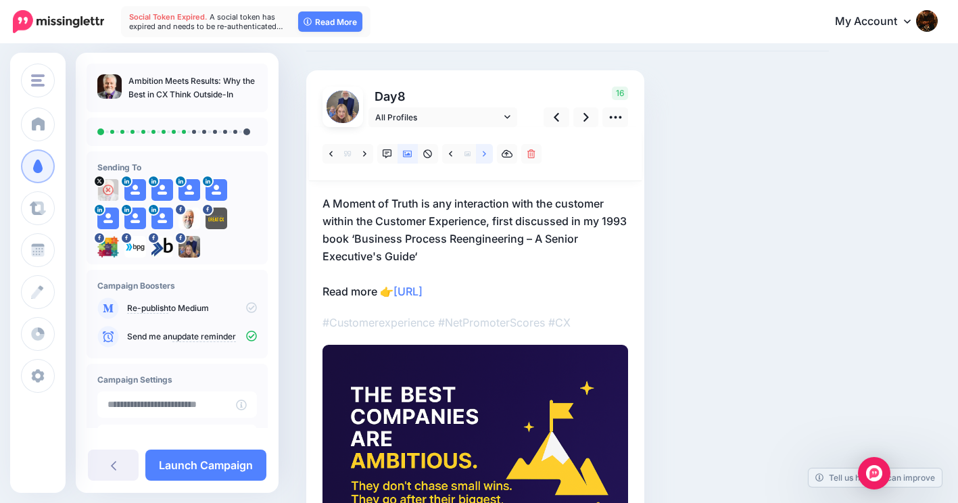
click at [486, 152] on icon at bounding box center [484, 153] width 3 height 9
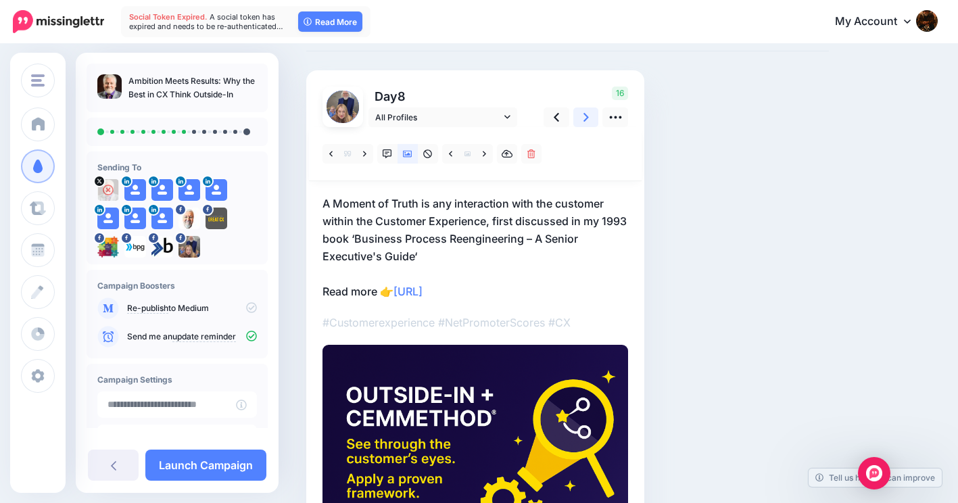
click at [587, 117] on icon at bounding box center [585, 117] width 5 height 9
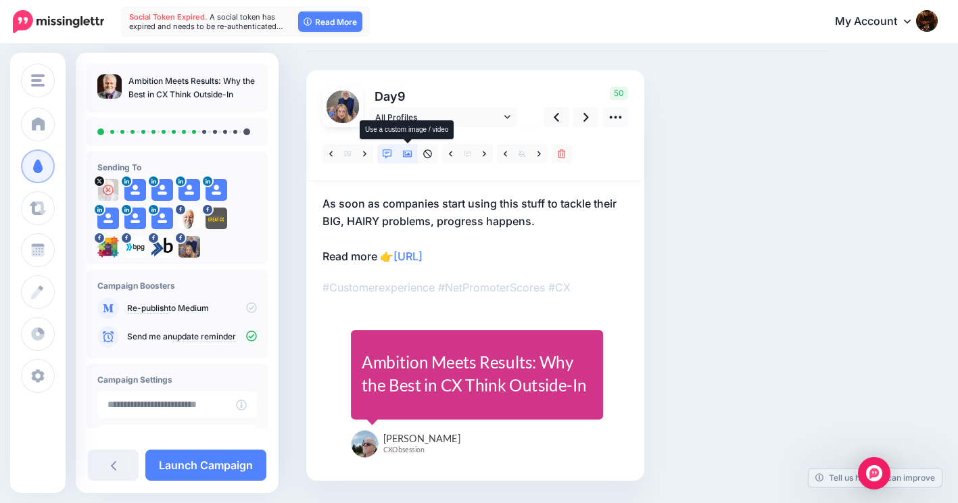
click at [408, 157] on icon at bounding box center [407, 154] width 9 height 7
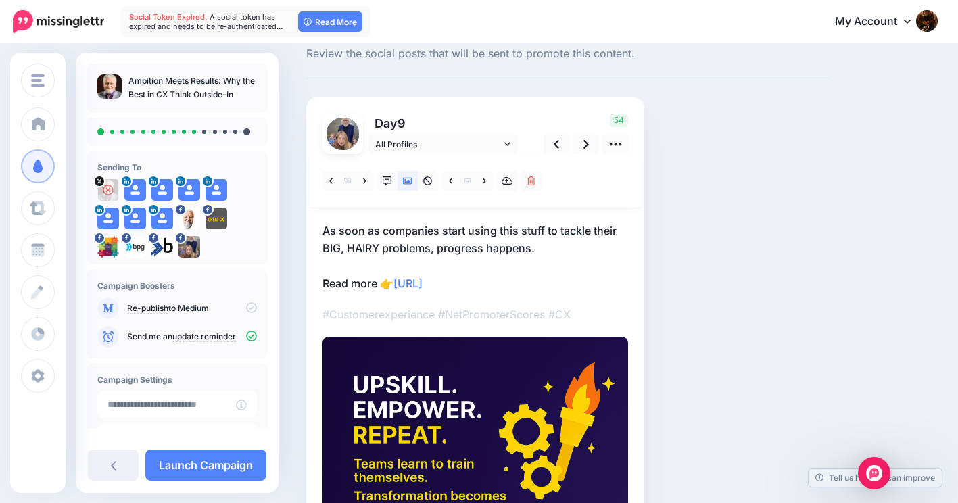
scroll to position [20, 0]
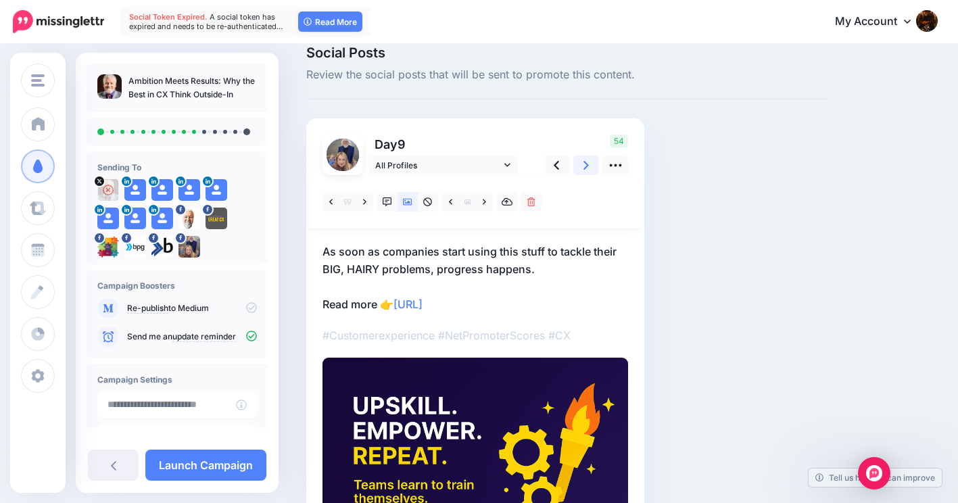
click at [590, 164] on link at bounding box center [586, 165] width 26 height 20
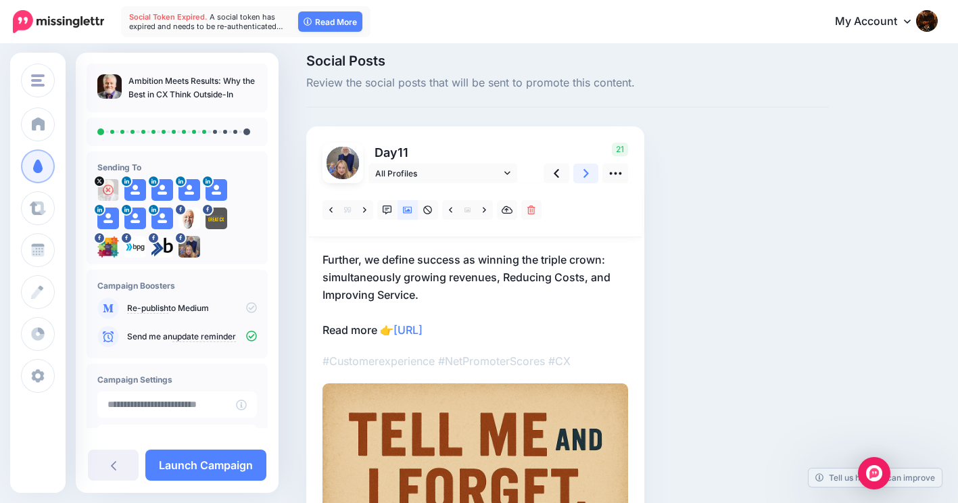
scroll to position [0, 0]
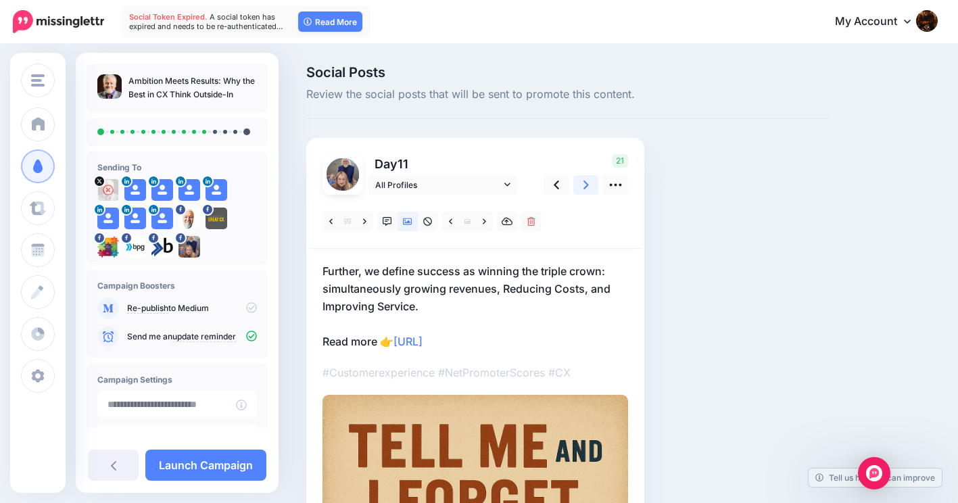
click at [587, 184] on icon at bounding box center [585, 184] width 5 height 9
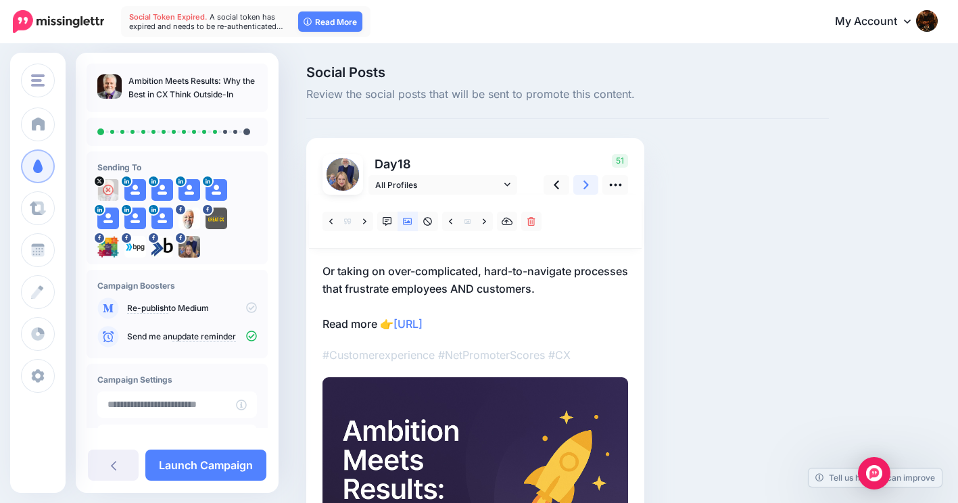
click at [589, 182] on link at bounding box center [586, 185] width 26 height 20
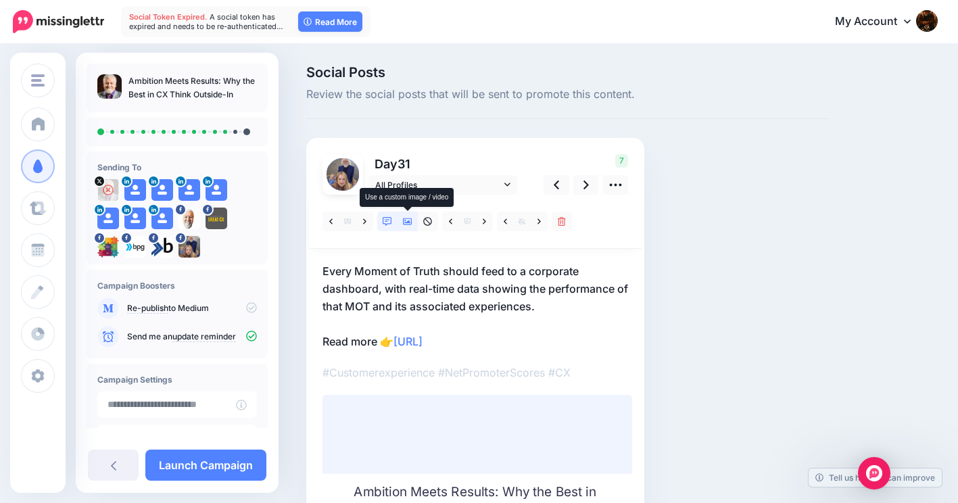
click at [405, 221] on icon at bounding box center [407, 221] width 9 height 9
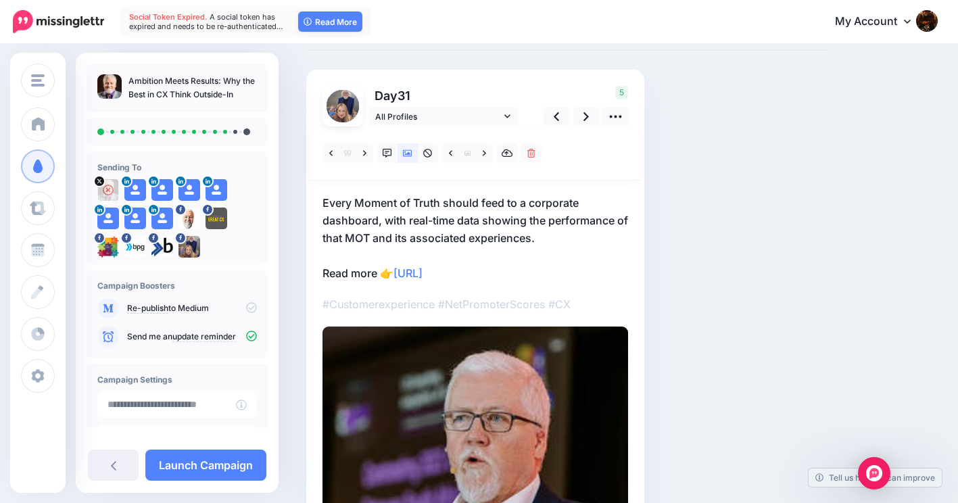
scroll to position [66, 0]
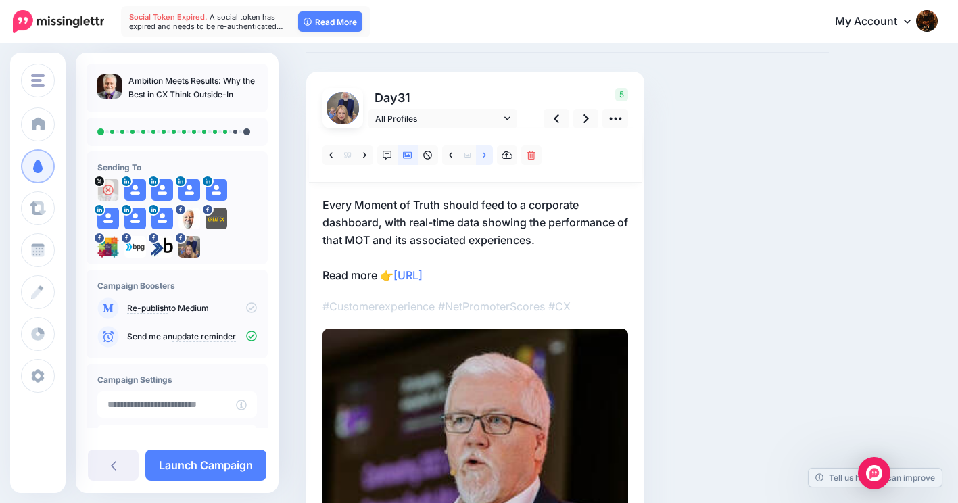
click at [484, 154] on icon at bounding box center [484, 154] width 3 height 5
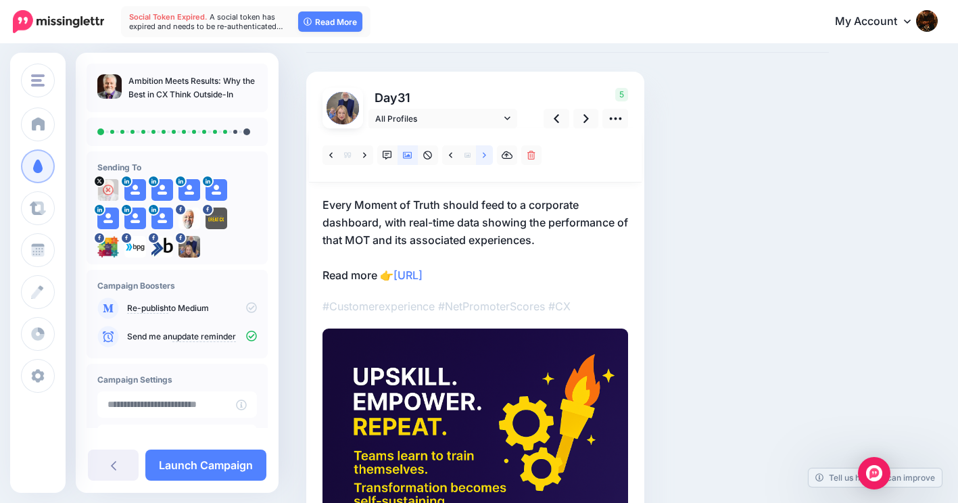
click at [484, 154] on icon at bounding box center [484, 154] width 3 height 5
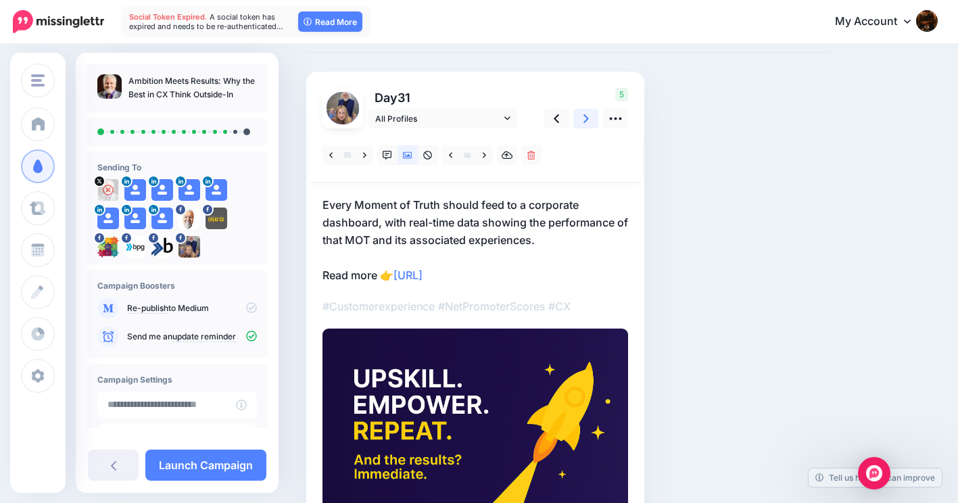
click at [591, 119] on link at bounding box center [586, 119] width 26 height 20
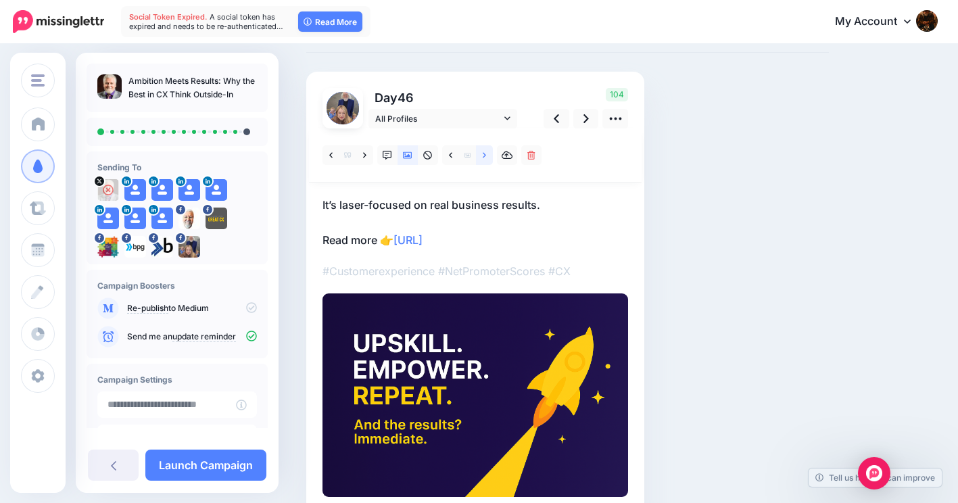
click at [483, 156] on icon at bounding box center [484, 155] width 3 height 9
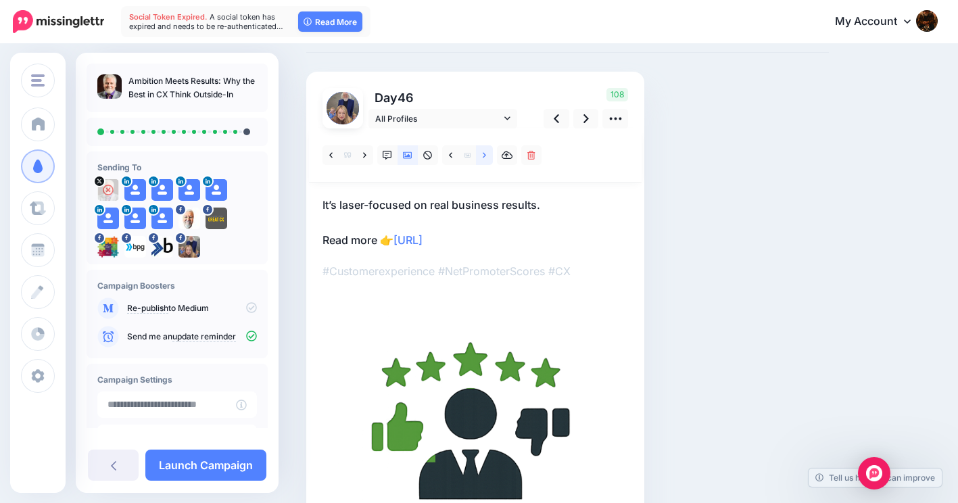
click at [483, 156] on icon at bounding box center [484, 155] width 3 height 9
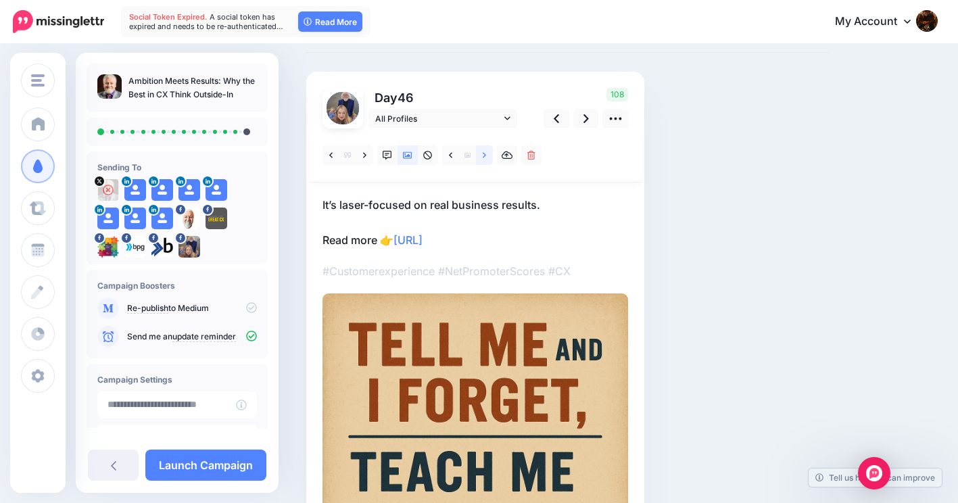
click at [483, 156] on icon at bounding box center [484, 155] width 3 height 9
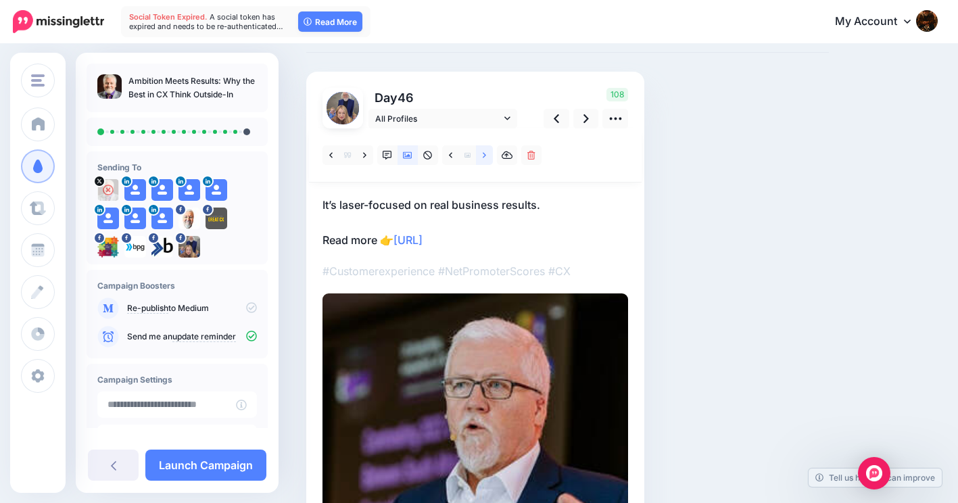
click at [483, 156] on icon at bounding box center [484, 155] width 3 height 9
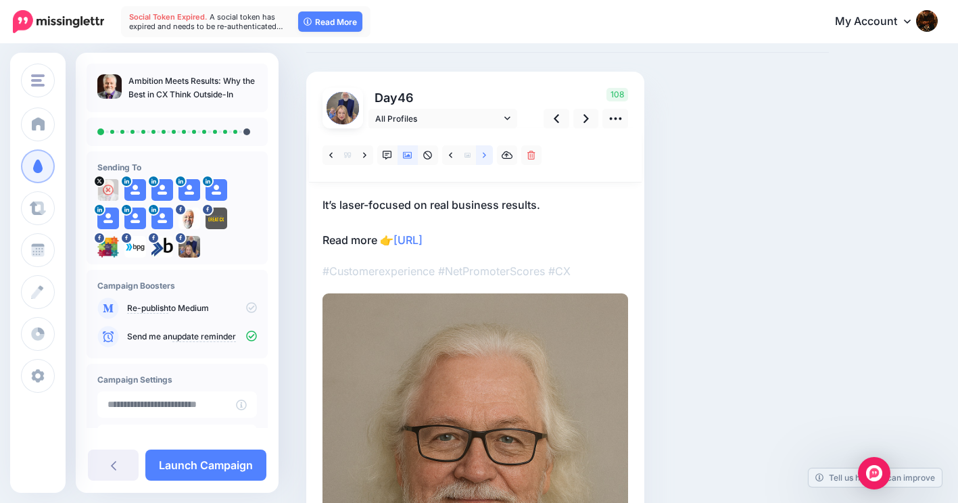
click at [483, 156] on icon at bounding box center [484, 155] width 3 height 9
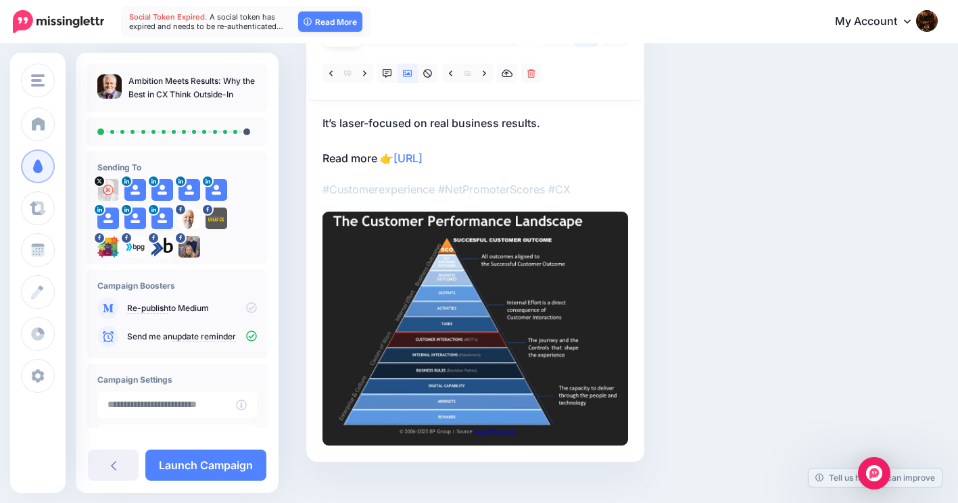
scroll to position [167, 0]
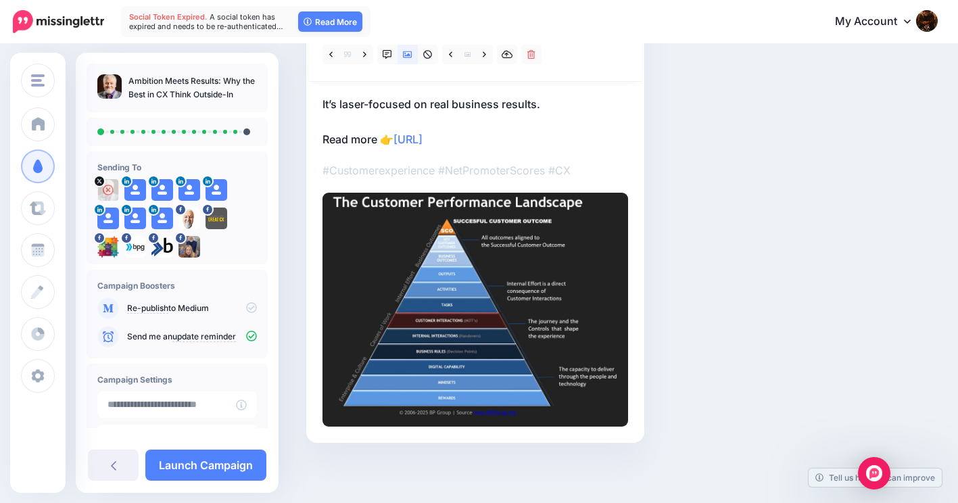
click at [246, 305] on icon at bounding box center [251, 307] width 11 height 11
click at [203, 464] on link "Launch Campaign" at bounding box center [205, 465] width 121 height 31
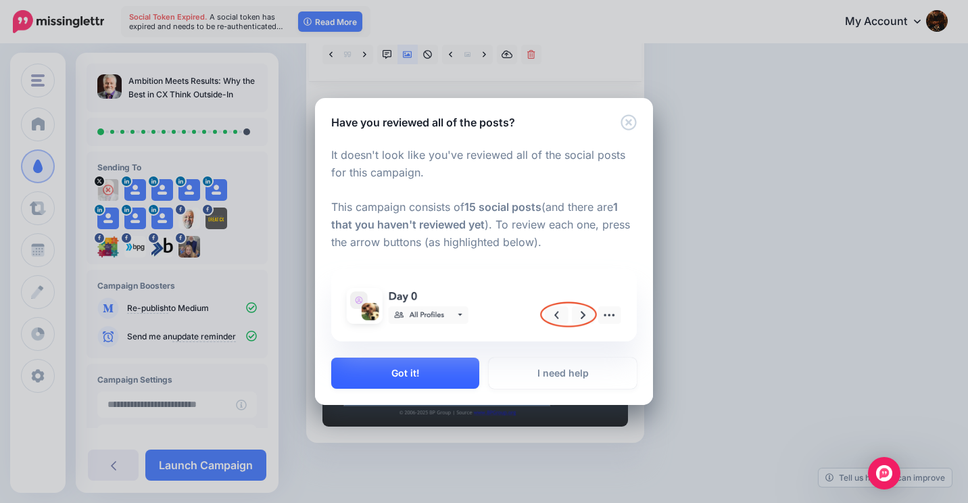
click at [397, 372] on button "Got it!" at bounding box center [405, 373] width 148 height 31
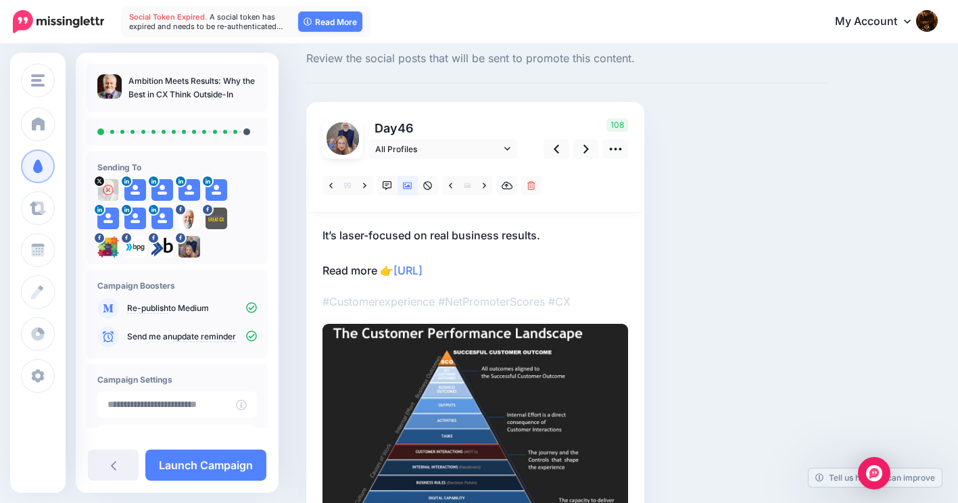
scroll to position [32, 0]
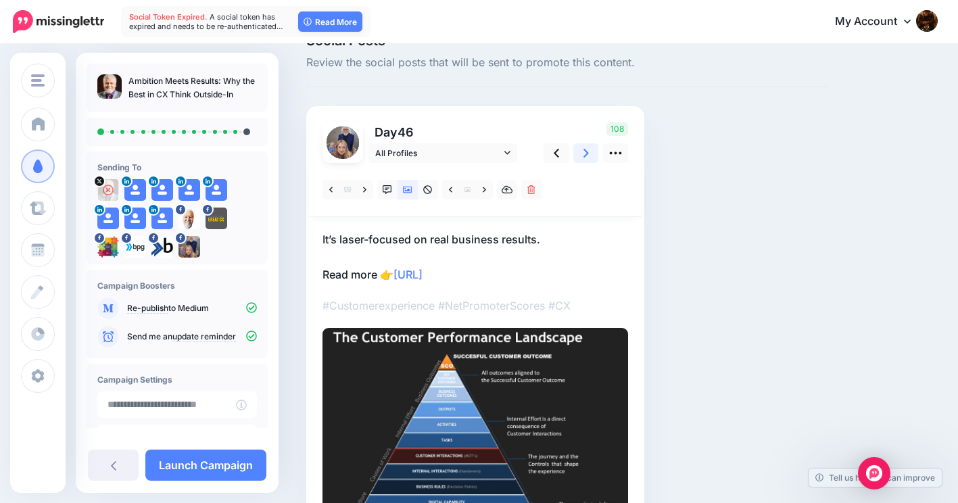
click at [585, 152] on icon at bounding box center [585, 153] width 5 height 14
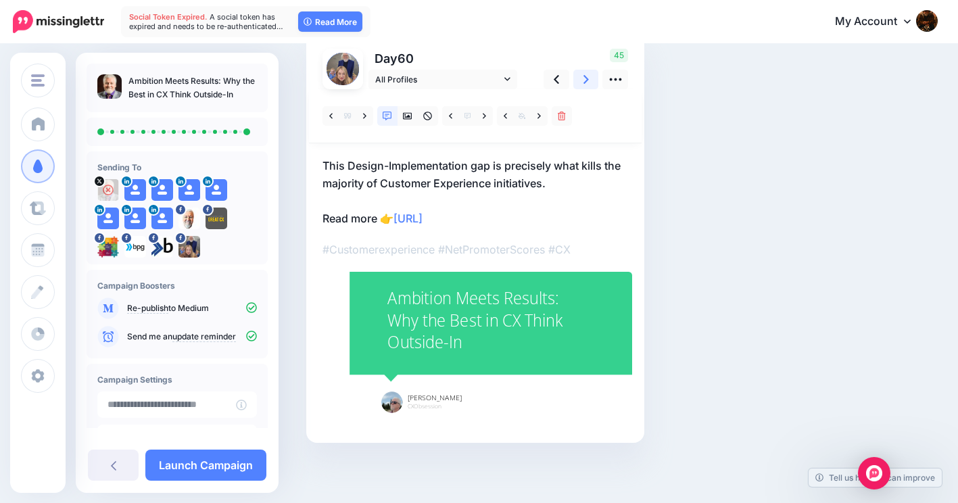
scroll to position [106, 0]
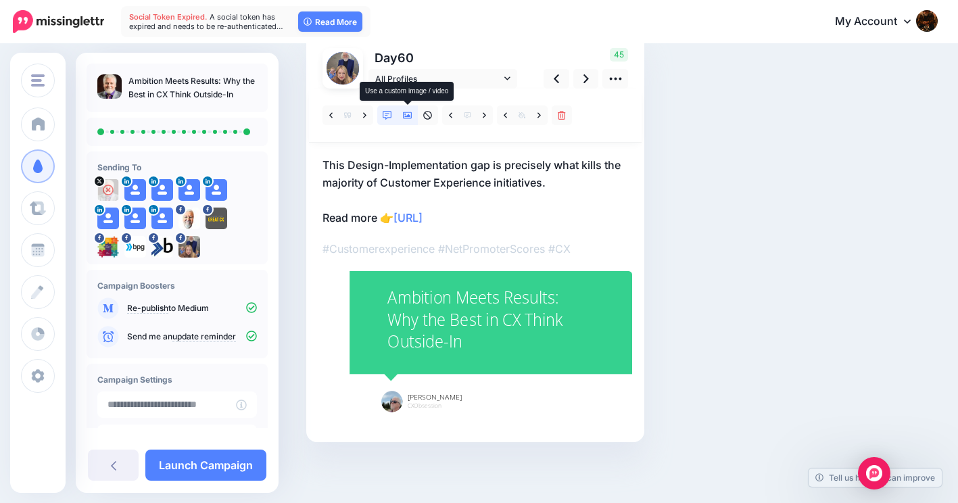
click at [408, 114] on icon at bounding box center [407, 115] width 9 height 9
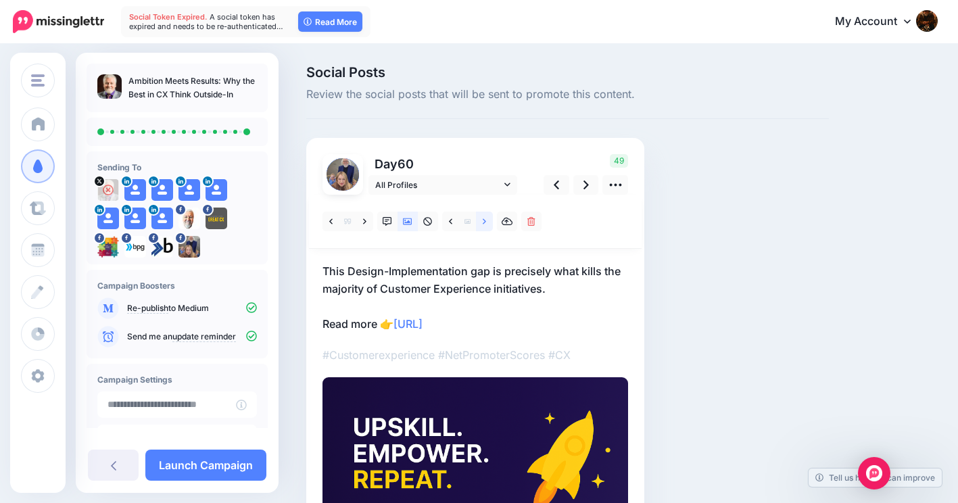
click at [484, 218] on icon at bounding box center [484, 221] width 3 height 9
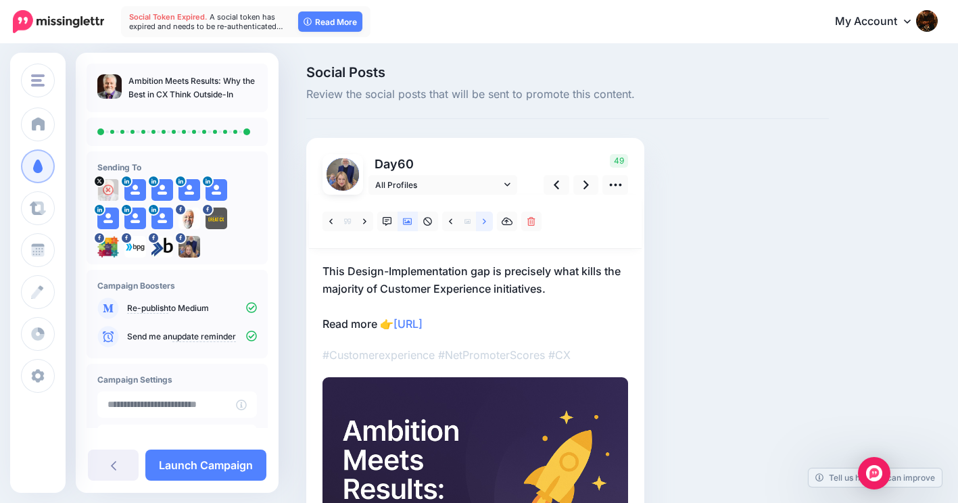
click at [484, 218] on icon at bounding box center [484, 221] width 3 height 9
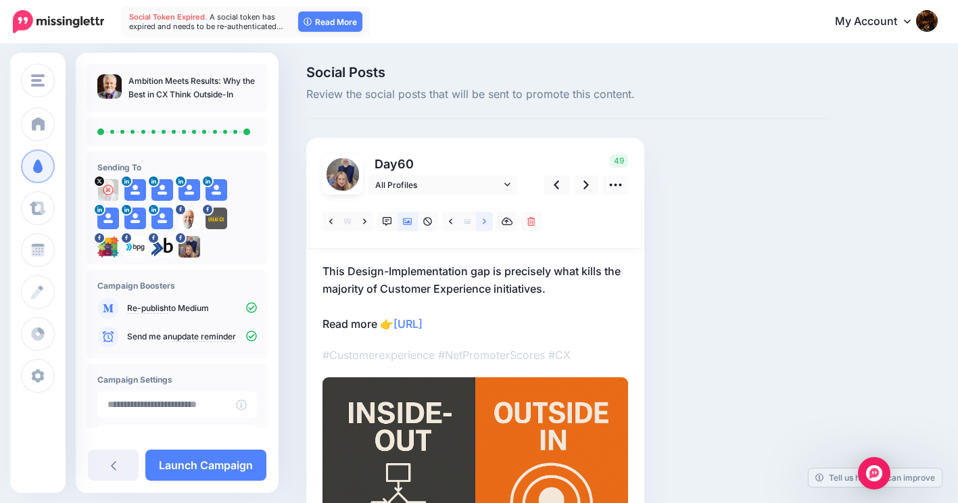
click at [484, 218] on icon at bounding box center [484, 221] width 3 height 9
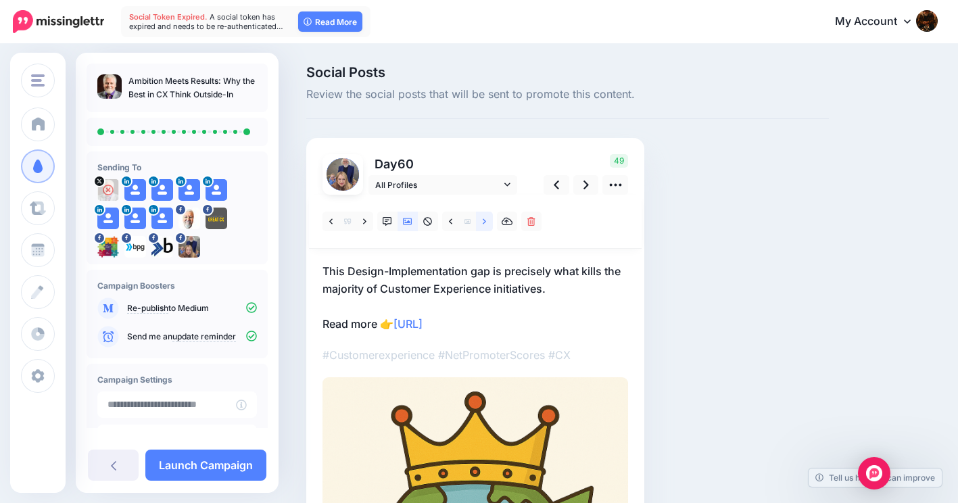
click at [484, 218] on icon at bounding box center [484, 221] width 3 height 9
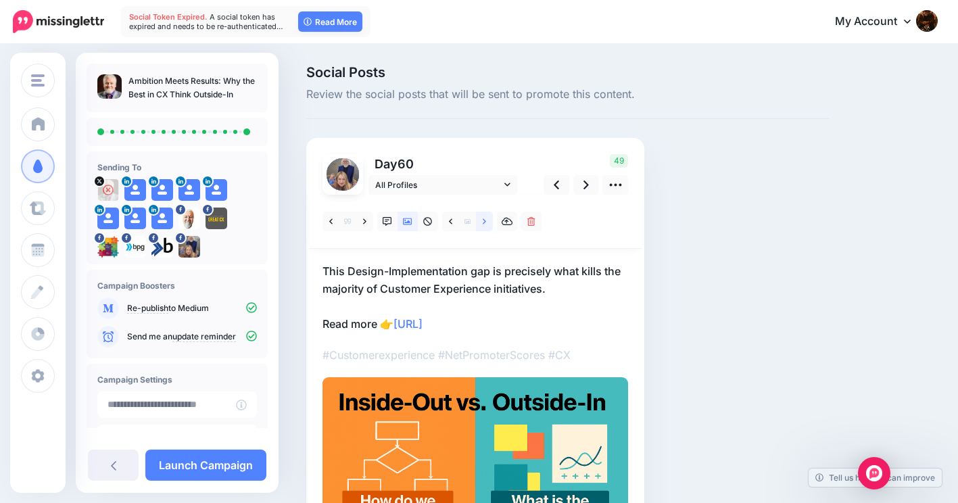
click at [484, 218] on icon at bounding box center [484, 221] width 3 height 9
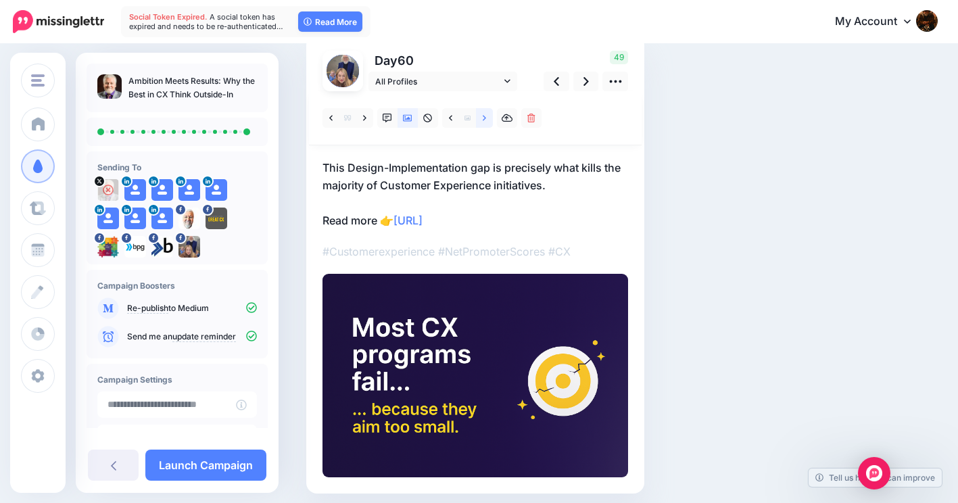
scroll to position [68, 0]
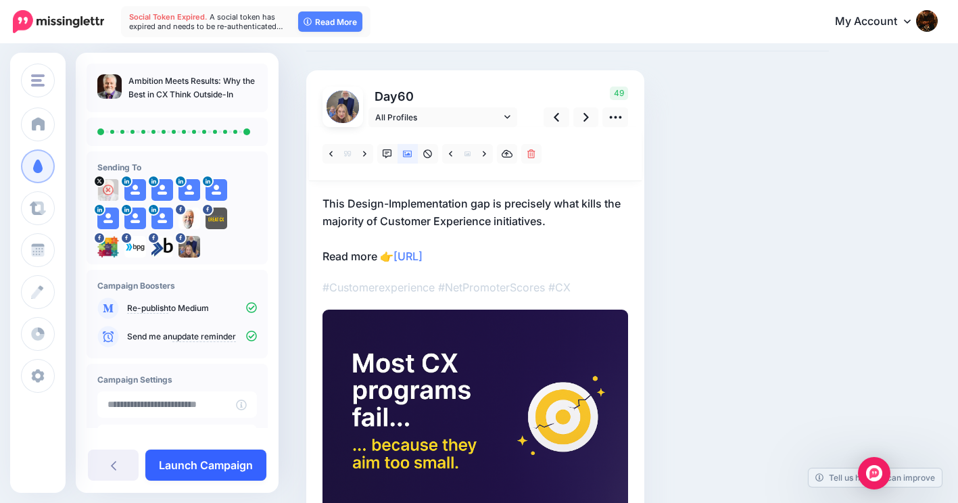
click at [195, 466] on link "Launch Campaign" at bounding box center [205, 465] width 121 height 31
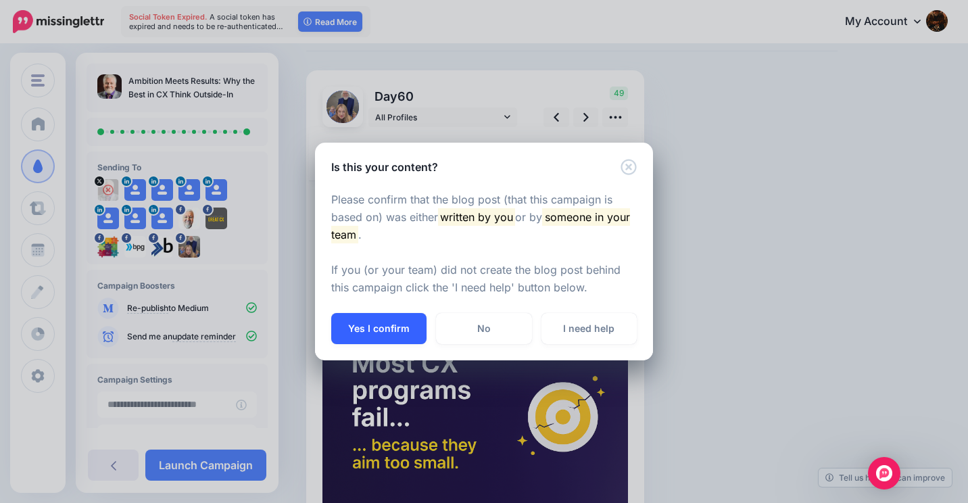
click at [391, 325] on button "Yes I confirm" at bounding box center [378, 328] width 95 height 31
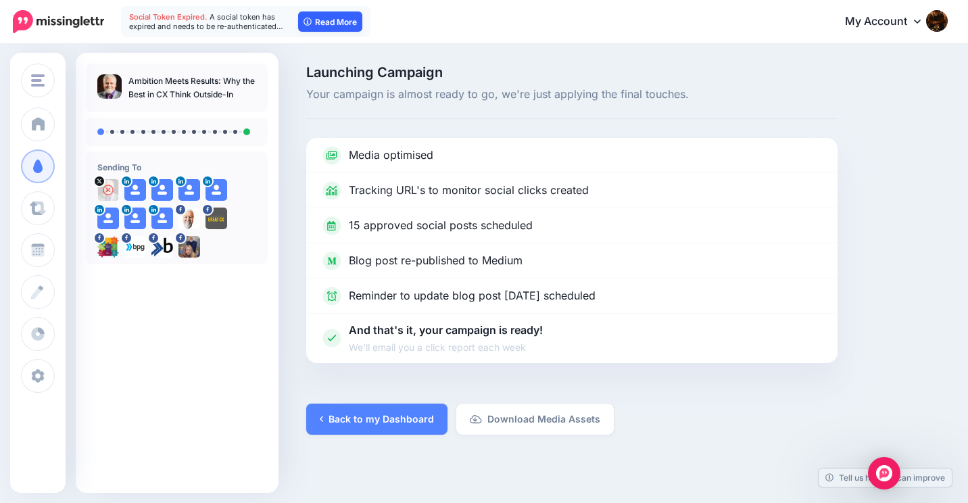
click at [339, 18] on link "Read More" at bounding box center [330, 21] width 64 height 20
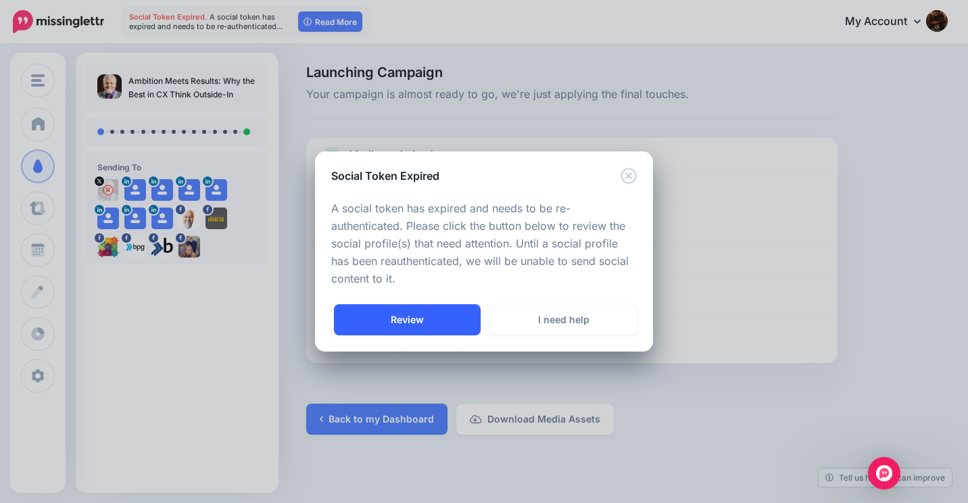
click at [416, 316] on link "Review" at bounding box center [407, 319] width 147 height 31
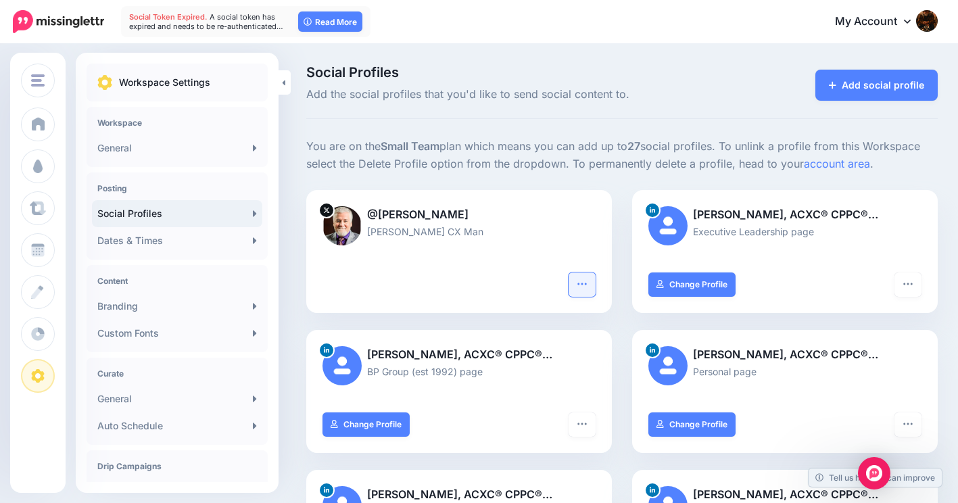
click at [586, 284] on icon "button" at bounding box center [581, 284] width 9 height 2
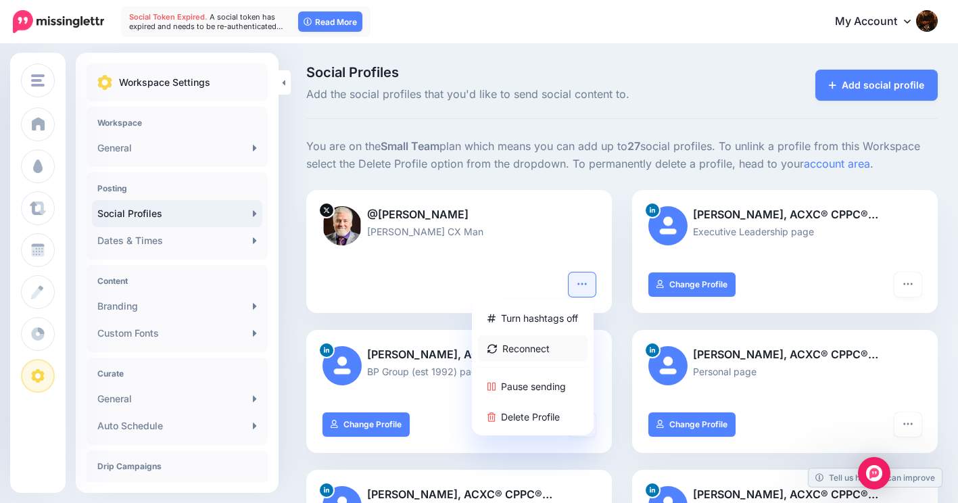
click at [536, 343] on link "Reconnect" at bounding box center [532, 348] width 111 height 26
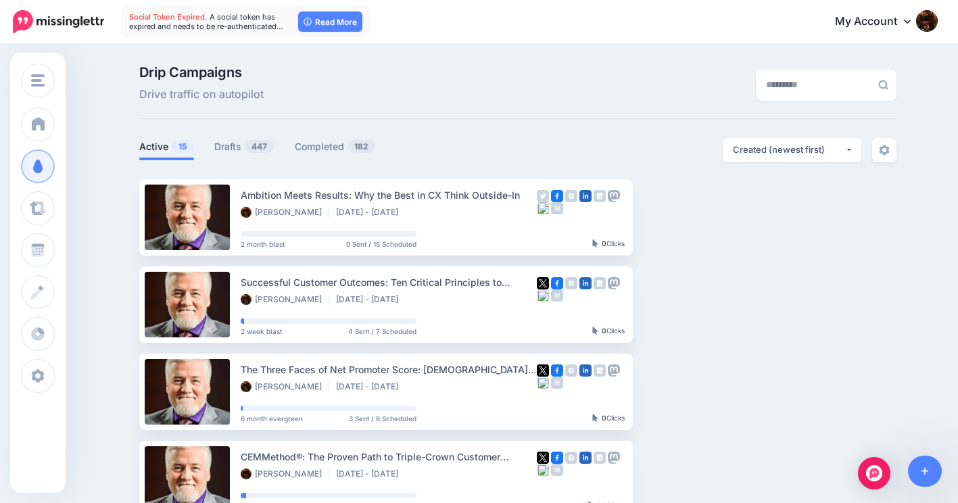
type input "**********"
click at [930, 502] on div at bounding box center [479, 503] width 958 height 0
click at [328, 21] on link "Read More" at bounding box center [330, 21] width 64 height 20
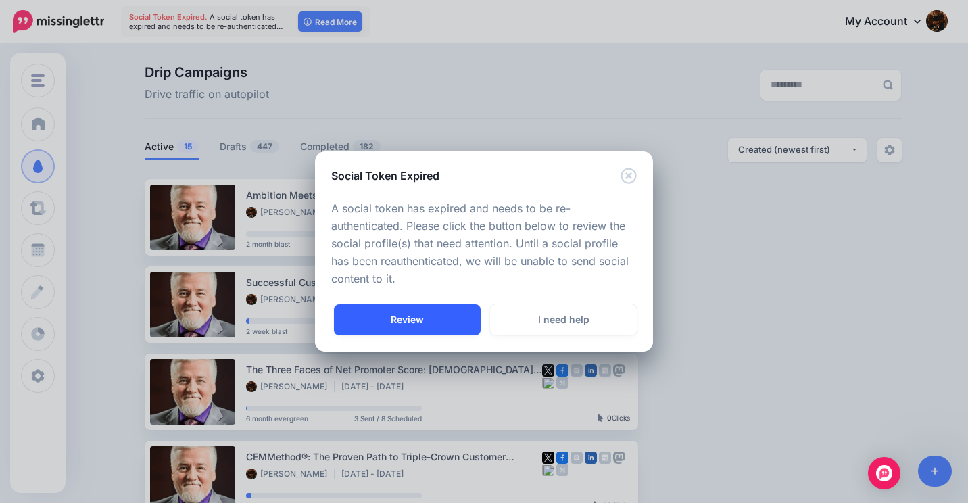
click at [416, 315] on link "Review" at bounding box center [407, 319] width 147 height 31
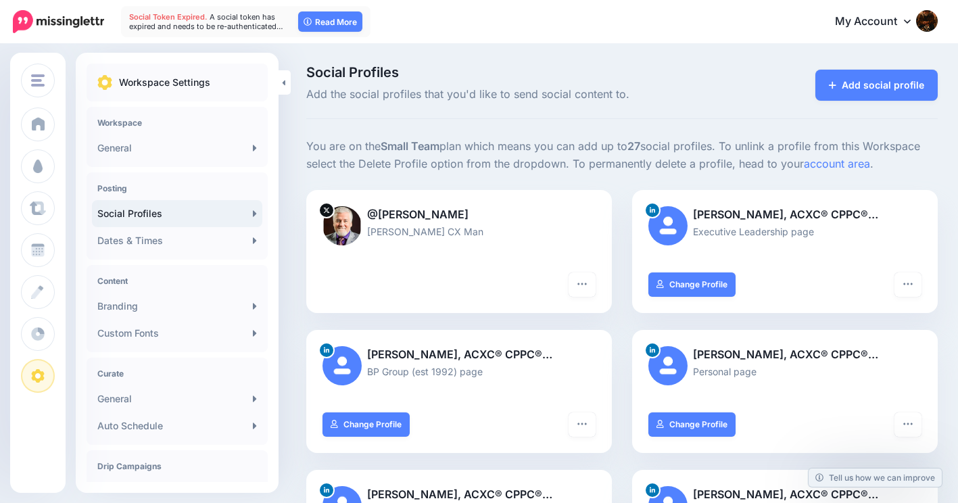
type input "**********"
click at [587, 285] on icon "button" at bounding box center [582, 283] width 11 height 11
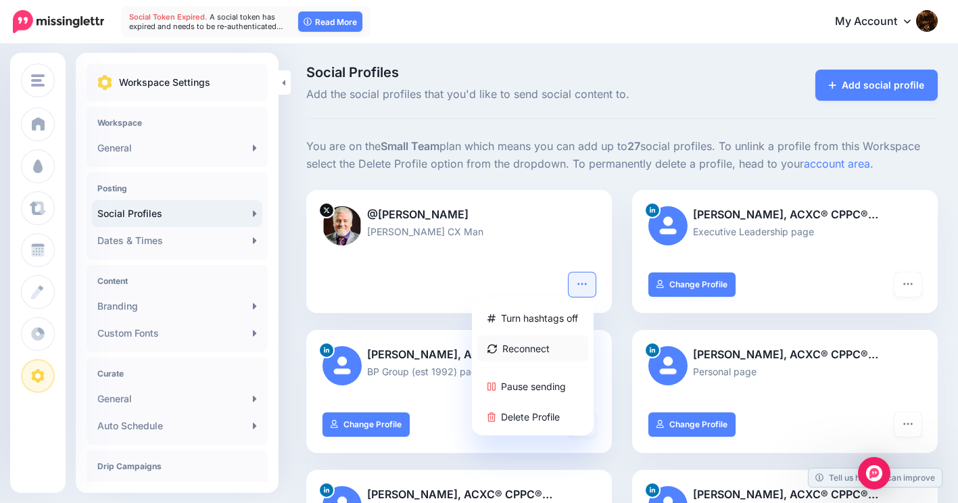
click at [538, 344] on link "Reconnect" at bounding box center [532, 348] width 111 height 26
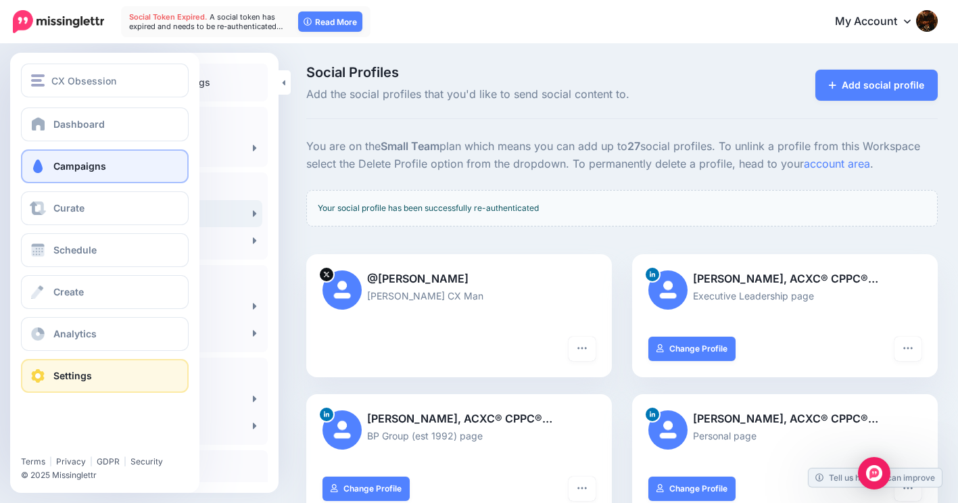
type input "**********"
click at [89, 167] on span "Campaigns" at bounding box center [79, 165] width 53 height 11
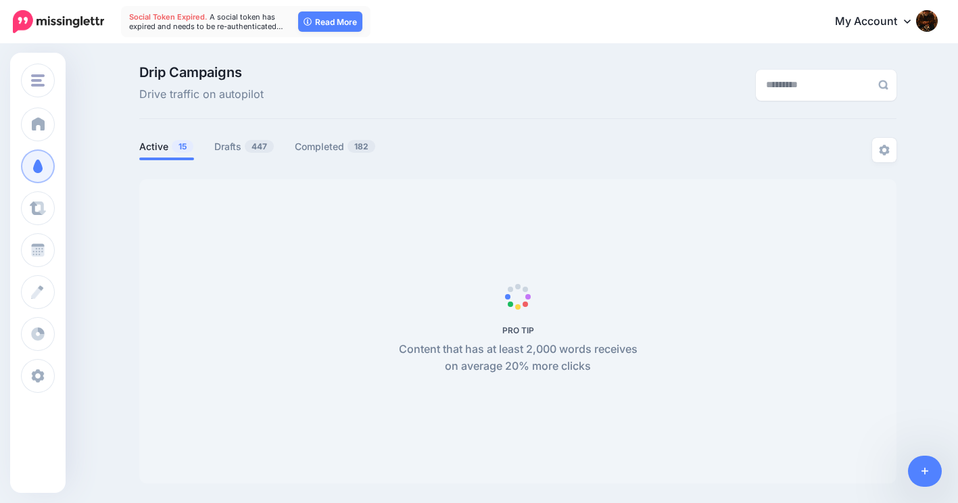
type input "**********"
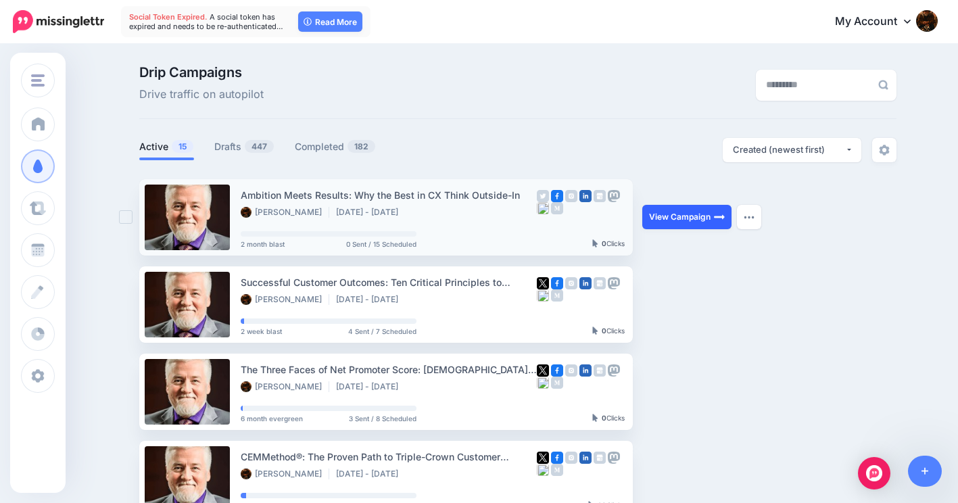
click at [698, 216] on link "View Campaign" at bounding box center [686, 217] width 89 height 24
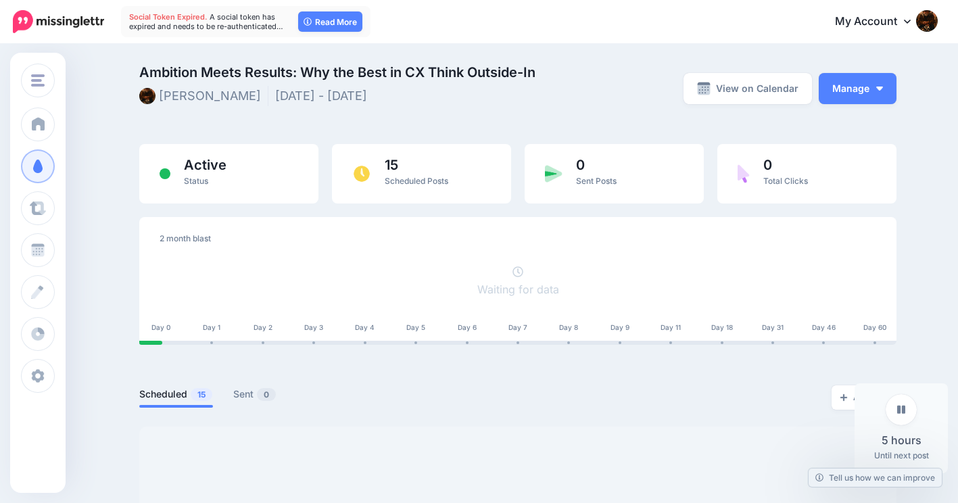
type input "**********"
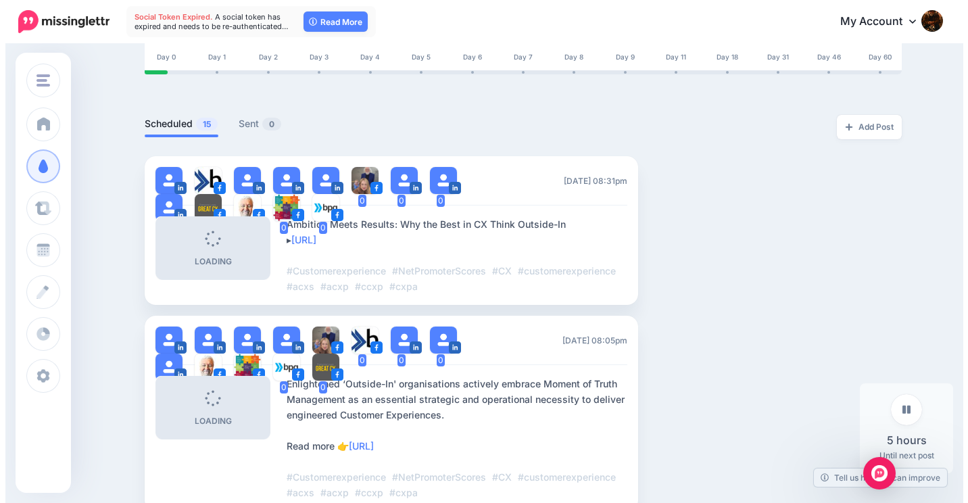
scroll to position [203, 0]
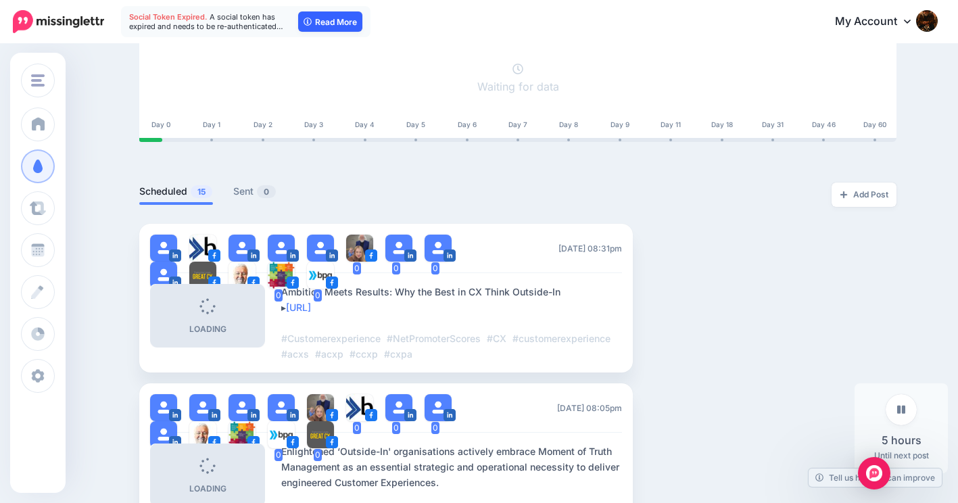
click at [329, 16] on link "Read More" at bounding box center [330, 21] width 64 height 20
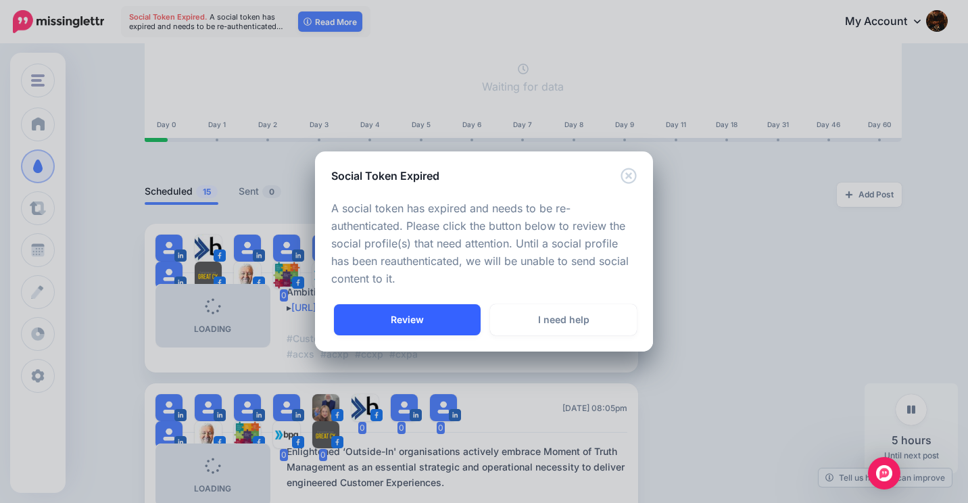
click at [406, 318] on link "Review" at bounding box center [407, 319] width 147 height 31
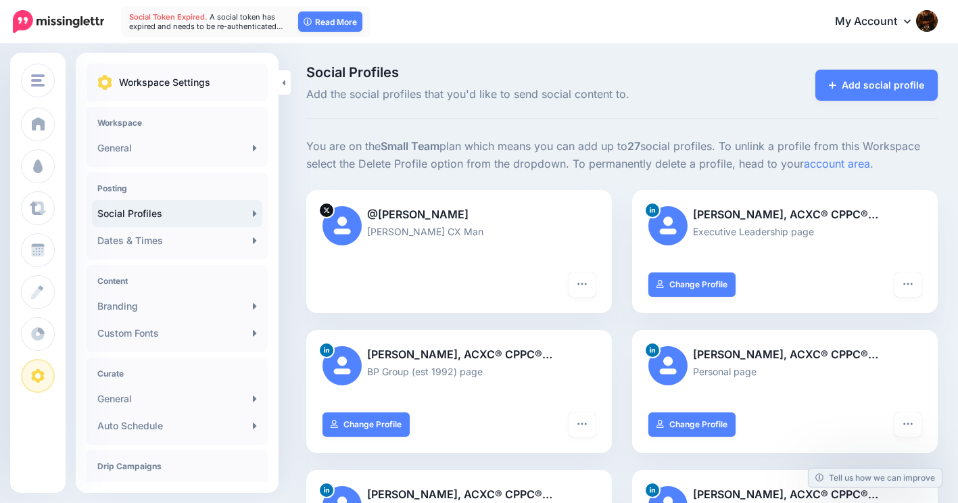
type input "**********"
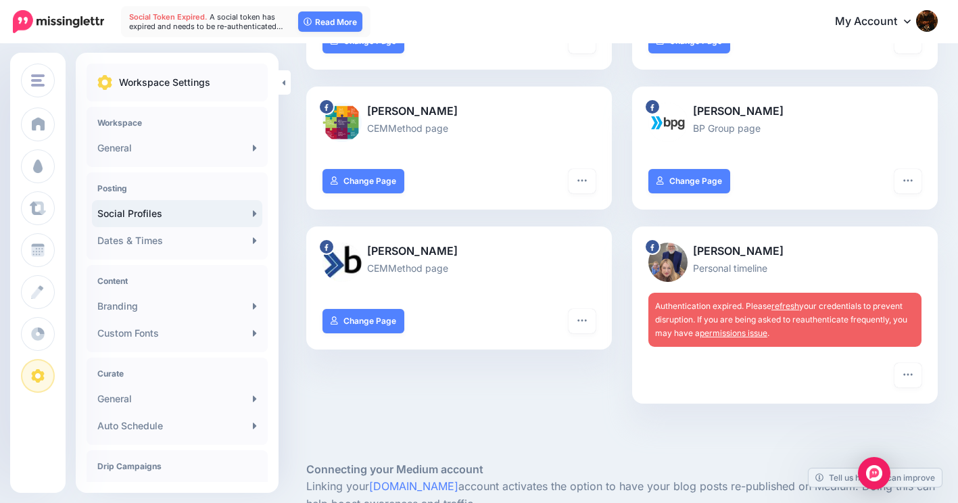
scroll to position [811, 0]
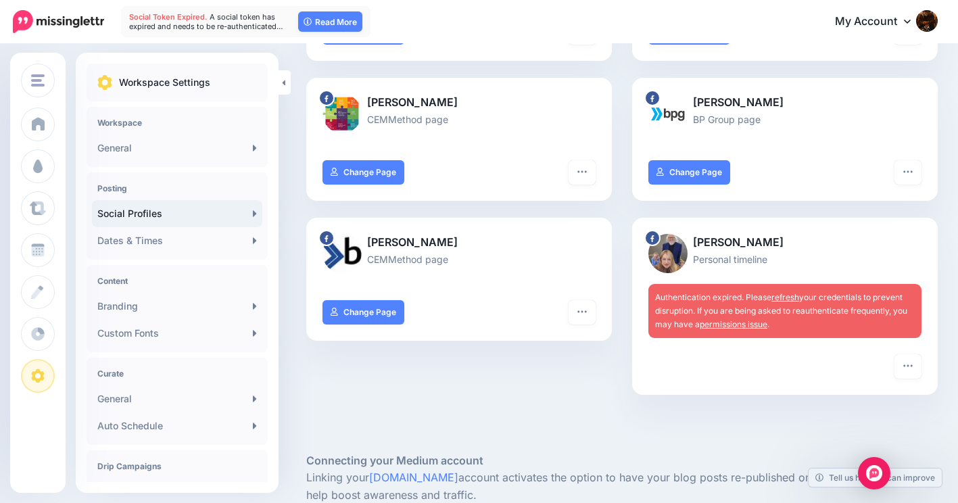
click at [739, 323] on link "permissions issue" at bounding box center [734, 324] width 68 height 10
click at [913, 364] on icon "button" at bounding box center [907, 365] width 11 height 11
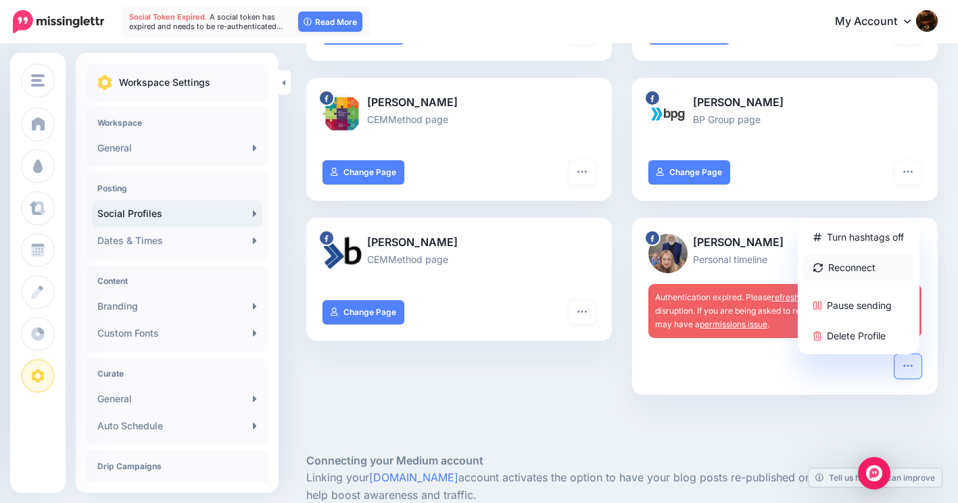
click at [865, 272] on link "Reconnect" at bounding box center [858, 267] width 111 height 26
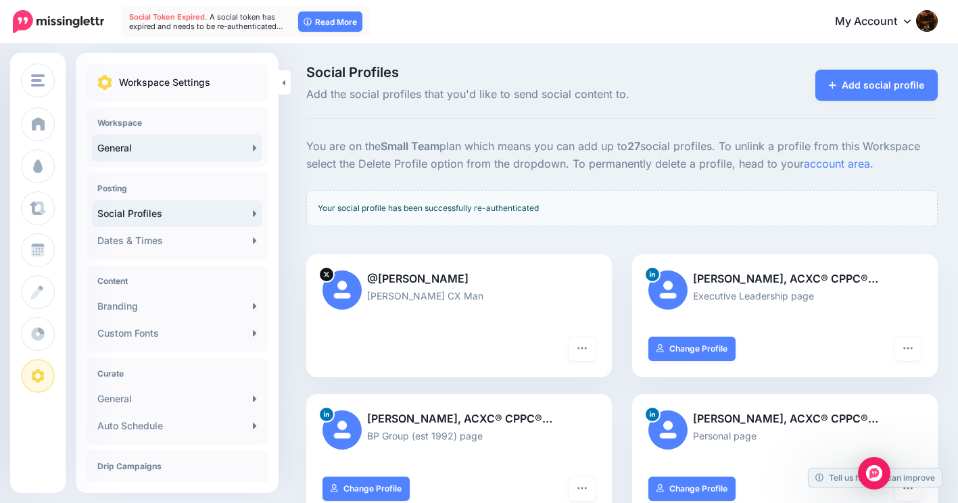
type input "**********"
click at [119, 149] on link "General" at bounding box center [177, 148] width 170 height 27
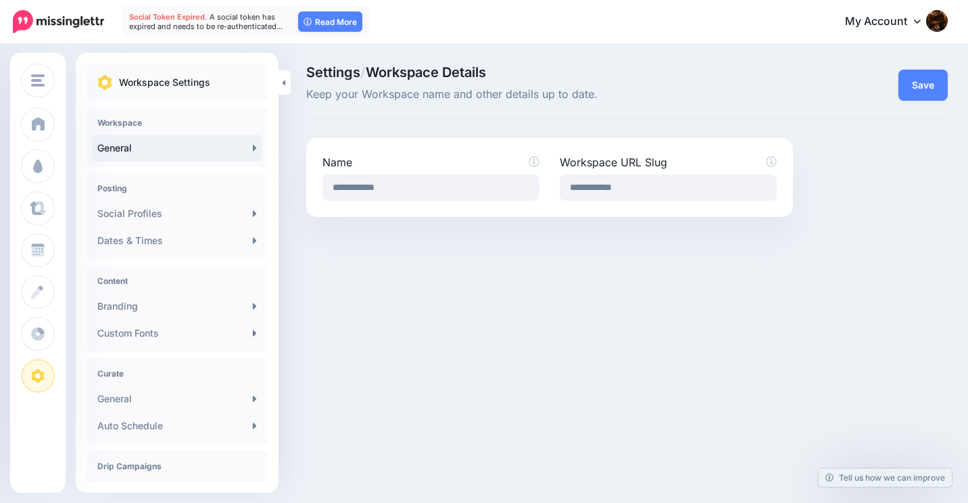
type input "**********"
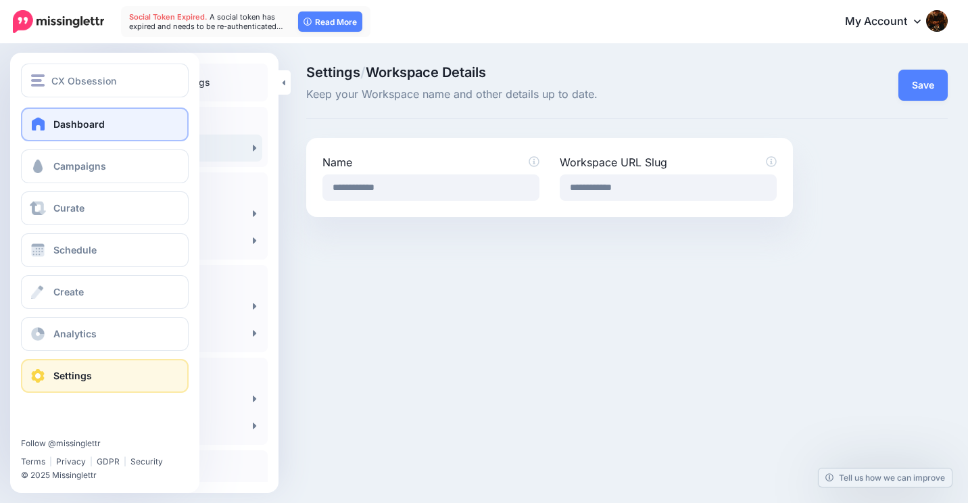
click at [34, 120] on span at bounding box center [39, 124] width 18 height 14
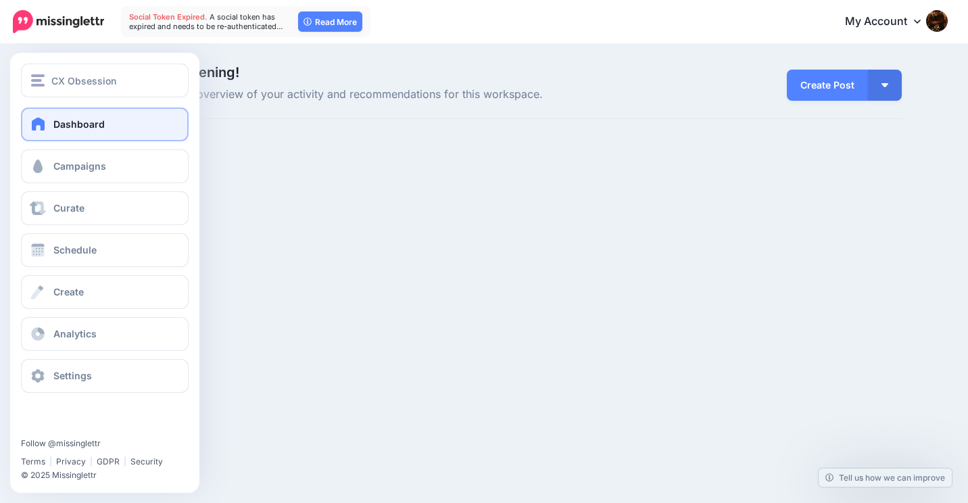
type input "**********"
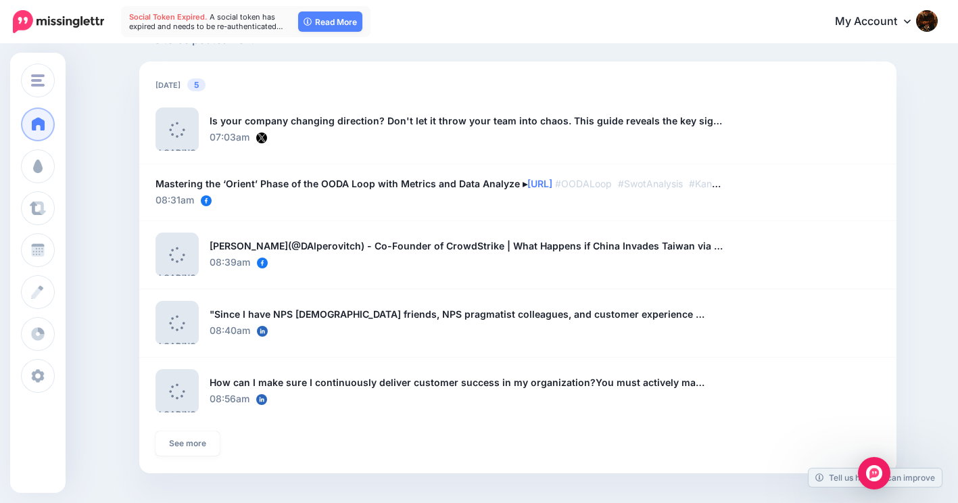
scroll to position [946, 0]
